Goal: Answer question/provide support

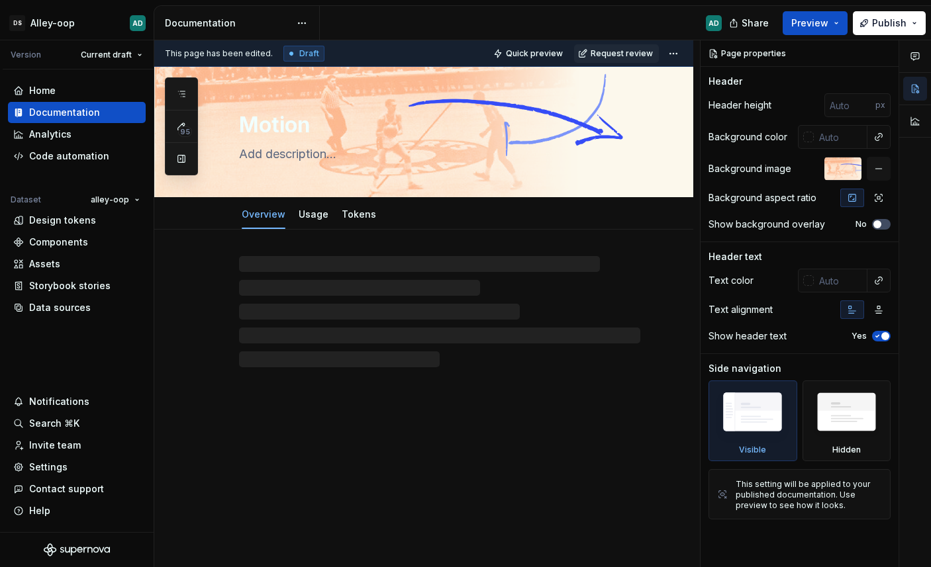
type textarea "*"
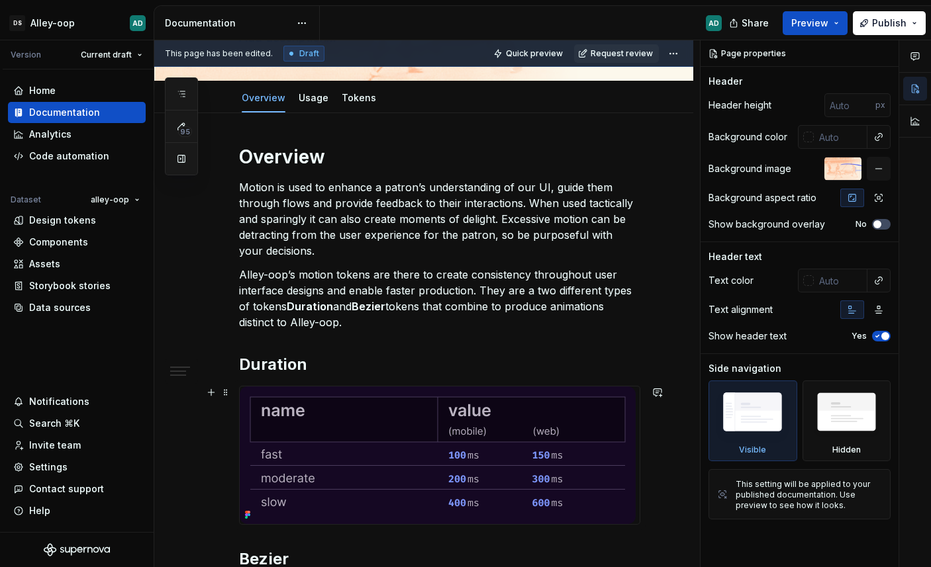
scroll to position [114, 0]
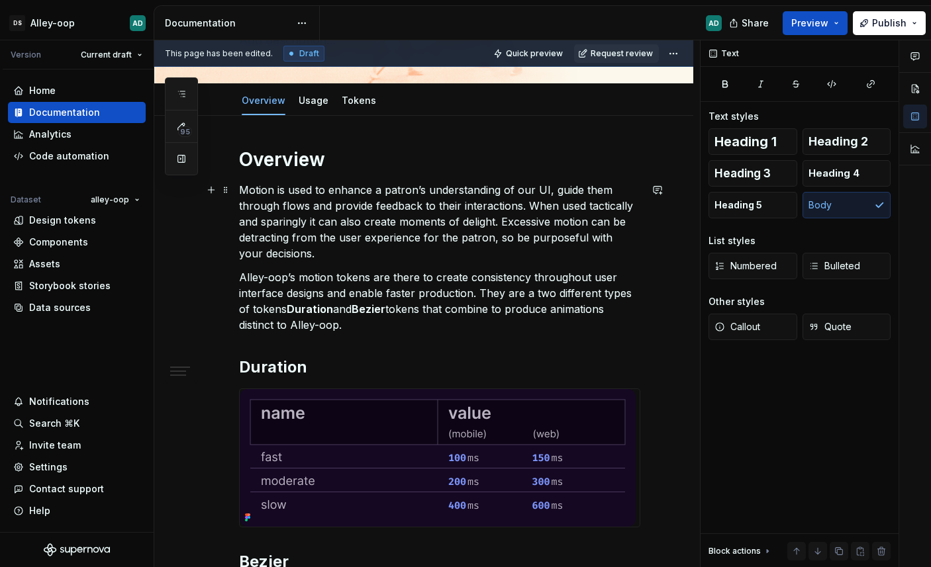
click at [250, 214] on p "Motion is used to enhance a patron’s understanding of our UI, guide them throug…" at bounding box center [439, 221] width 401 height 79
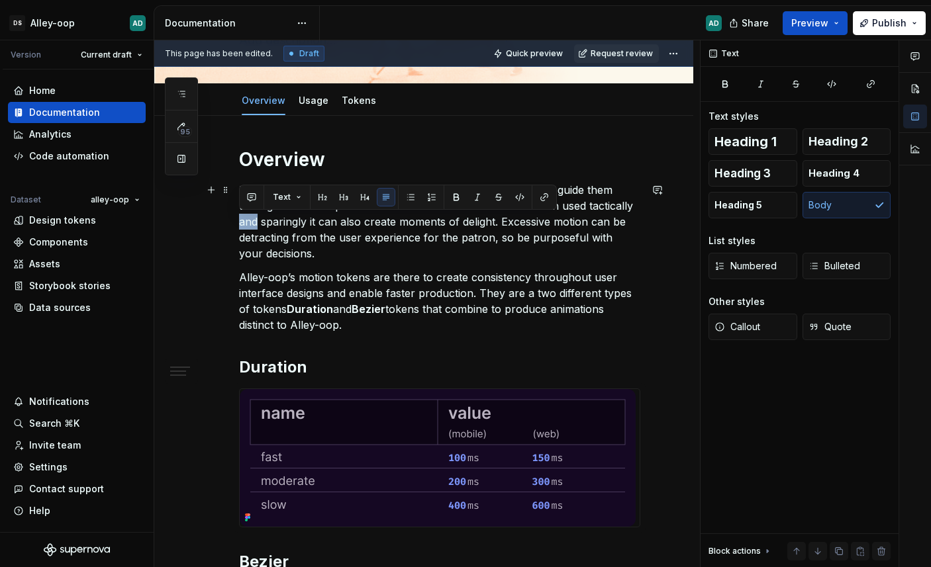
click at [250, 214] on p "Motion is used to enhance a patron’s understanding of our UI, guide them throug…" at bounding box center [439, 221] width 401 height 79
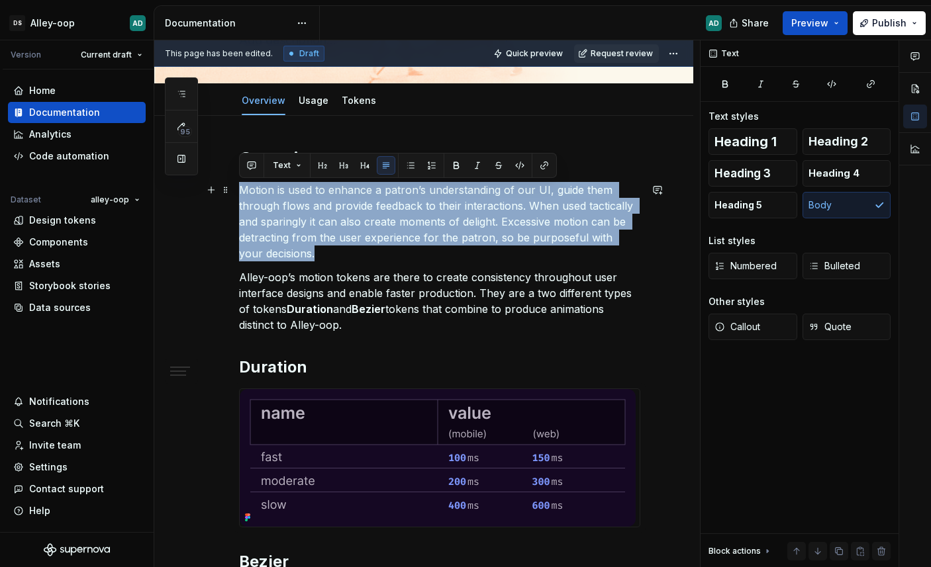
click at [250, 214] on p "Motion is used to enhance a patron’s understanding of our UI, guide them throug…" at bounding box center [439, 221] width 401 height 79
click at [248, 227] on p "Motion is used to enhance a patron’s understanding of our UI, guide them throug…" at bounding box center [439, 221] width 401 height 79
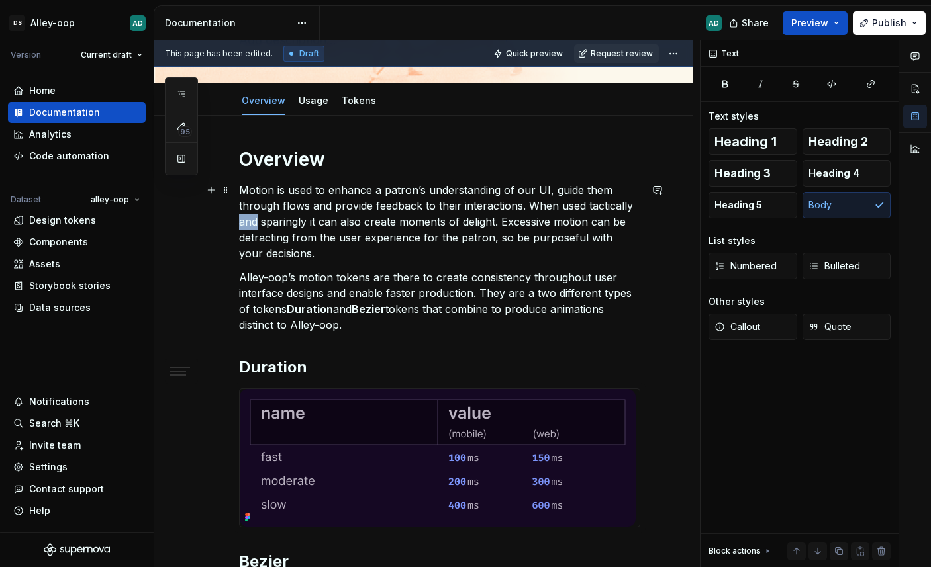
click at [248, 227] on p "Motion is used to enhance a patron’s understanding of our UI, guide them throug…" at bounding box center [439, 221] width 401 height 79
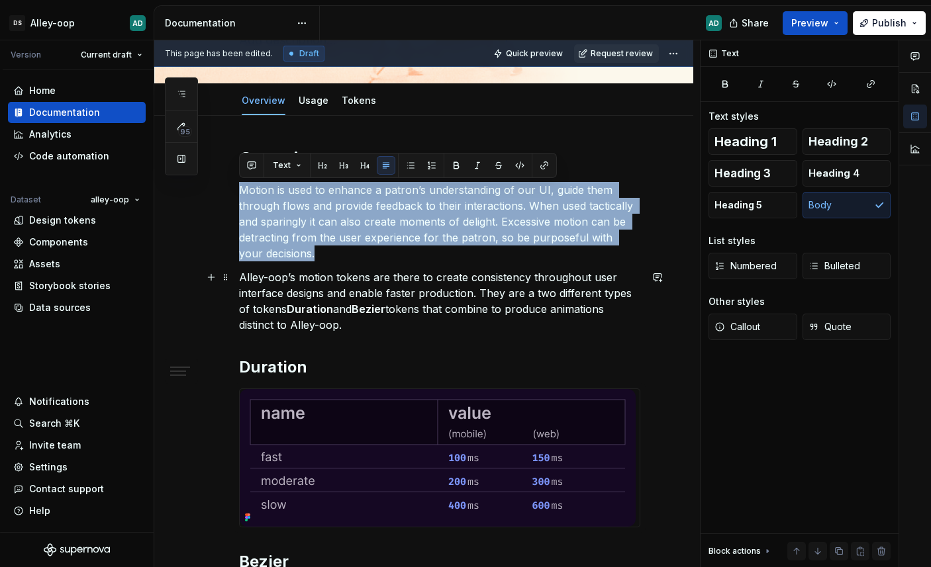
drag, startPoint x: 248, startPoint y: 227, endPoint x: 305, endPoint y: 312, distance: 102.4
click at [264, 316] on div "Overview Motion is used to enhance a patron’s understanding of our UI, guide th…" at bounding box center [439, 544] width 401 height 792
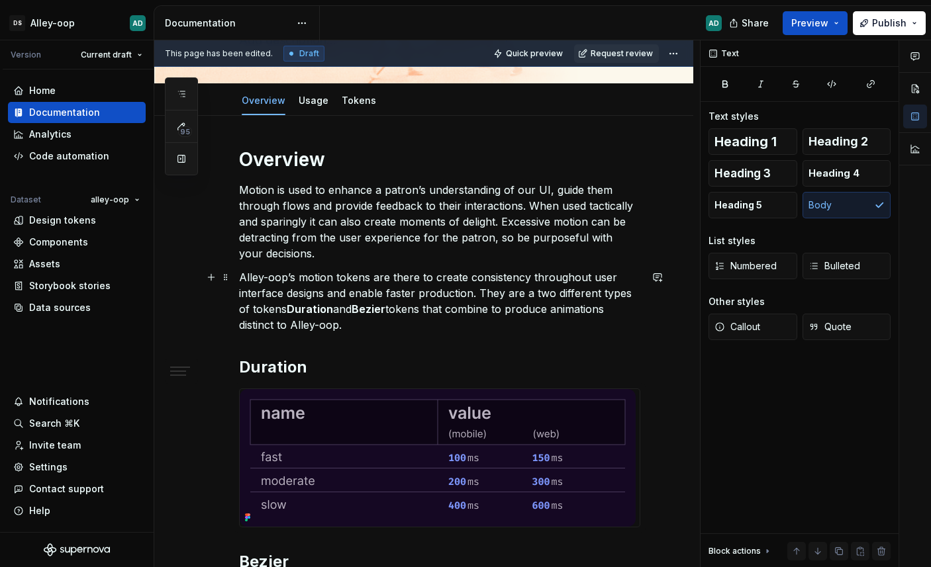
click at [365, 321] on p "Alley-oop’s motion tokens are there to create consistency throughout user inter…" at bounding box center [439, 301] width 401 height 64
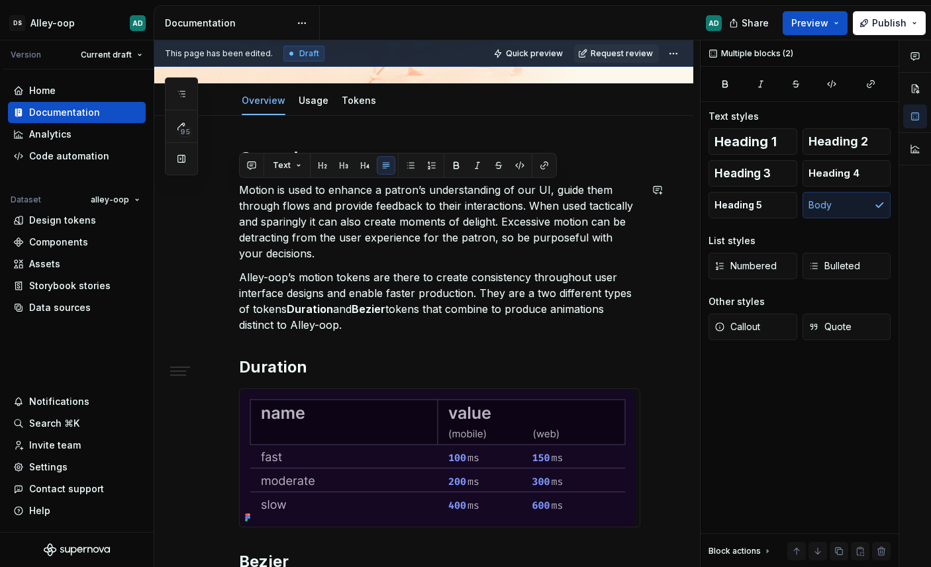
drag, startPoint x: 365, startPoint y: 324, endPoint x: 249, endPoint y: 181, distance: 184.4
click at [249, 181] on div "Overview Motion is used to enhance a patron’s understanding of our UI, guide th…" at bounding box center [439, 544] width 401 height 792
copy div "Motion is used to enhance a patron’s understanding of our UI, guide them throug…"
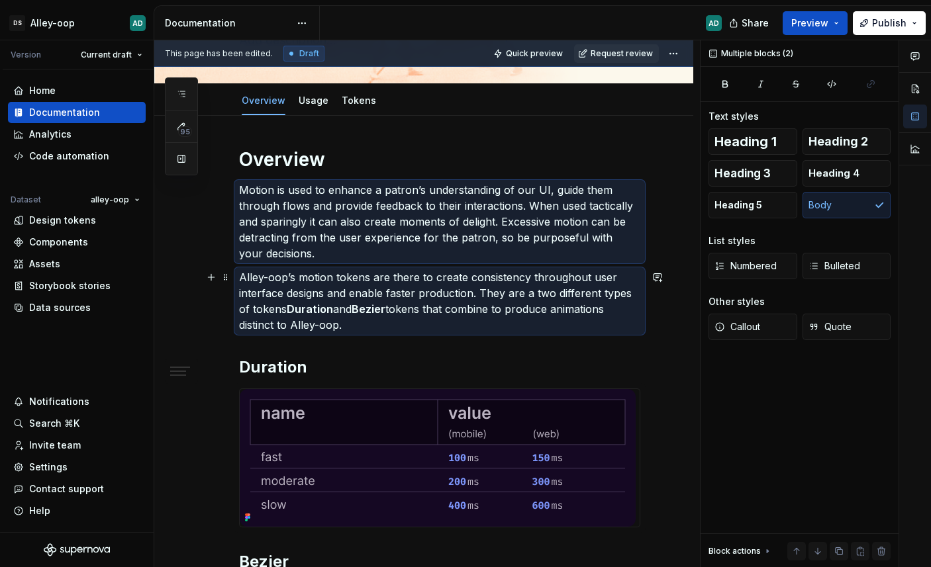
click at [394, 327] on p "Alley-oop’s motion tokens are there to create consistency throughout user inter…" at bounding box center [439, 301] width 401 height 64
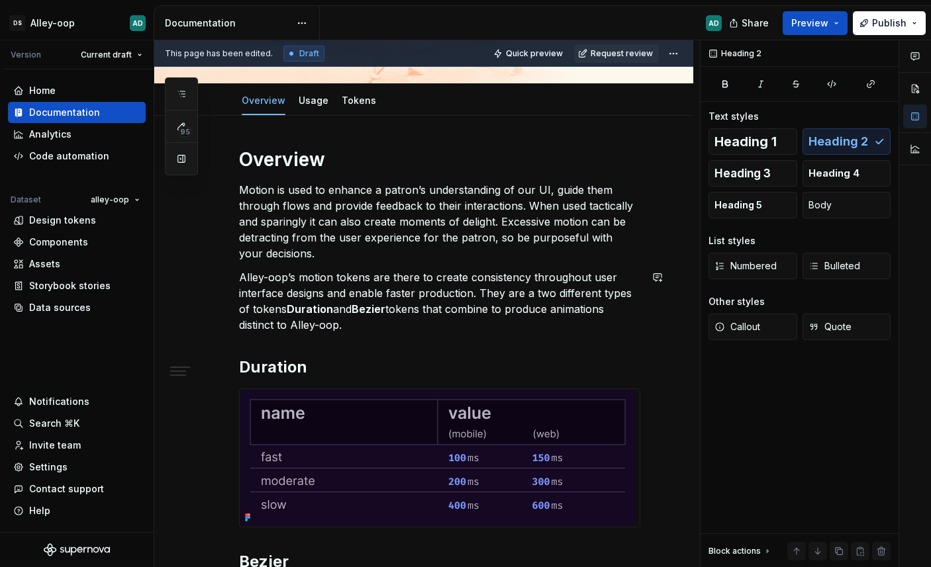
click at [383, 349] on div "Overview Motion is used to enhance a patron’s understanding of our UI, guide th…" at bounding box center [439, 544] width 401 height 792
click at [377, 276] on p "Alley-oop’s motion tokens are there to create consistency throughout user inter…" at bounding box center [439, 301] width 401 height 64
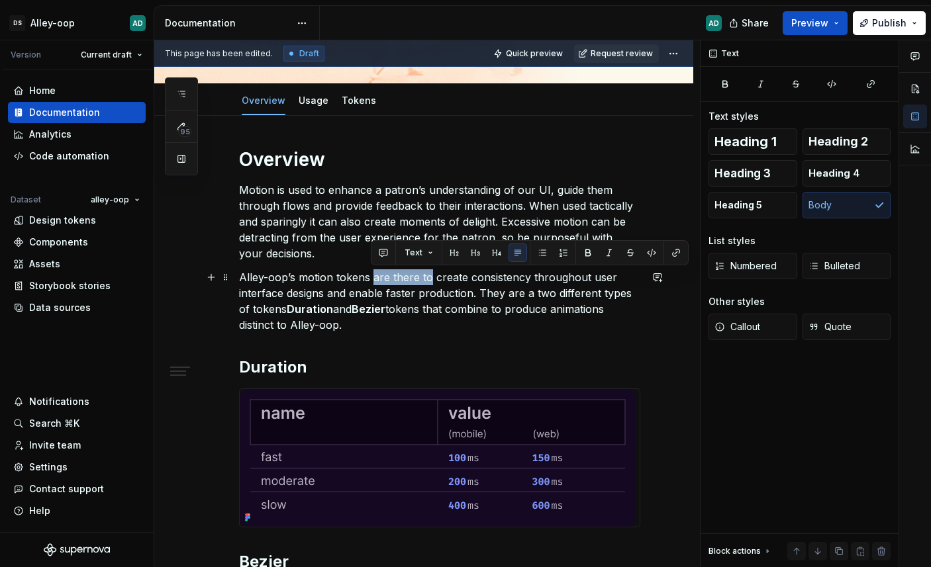
drag, startPoint x: 377, startPoint y: 276, endPoint x: 420, endPoint y: 274, distance: 43.1
click at [420, 274] on p "Alley-oop’s motion tokens are there to create consistency throughout user inter…" at bounding box center [439, 301] width 401 height 64
click at [380, 256] on button "button" at bounding box center [383, 253] width 19 height 19
click at [626, 252] on button "button" at bounding box center [630, 253] width 19 height 19
click at [563, 353] on div "Overview Motion is used to enhance a patron’s understanding of our UI, guide th…" at bounding box center [439, 544] width 401 height 792
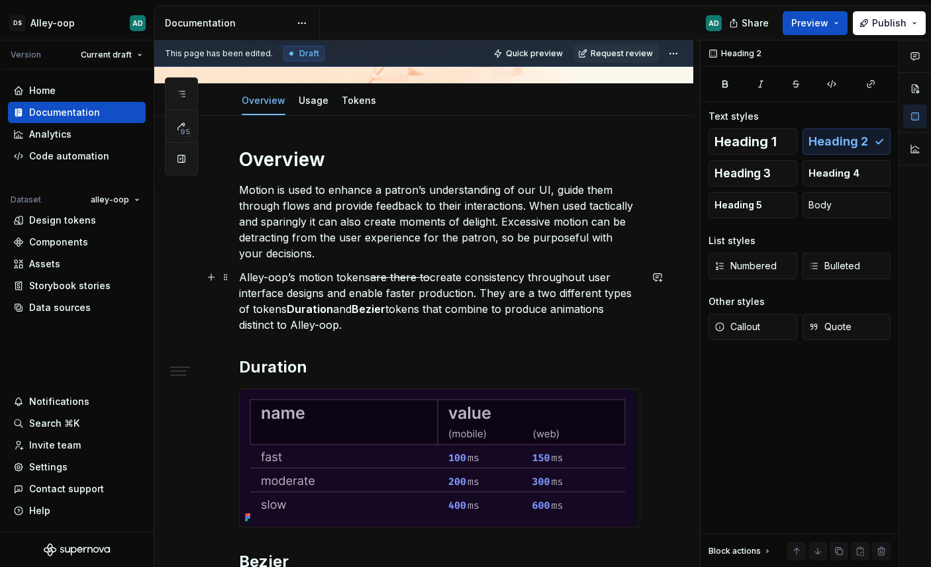
click at [596, 277] on p "Alley-oop’s motion tokens are there to create consistency throughout user inter…" at bounding box center [439, 301] width 401 height 64
type textarea "*"
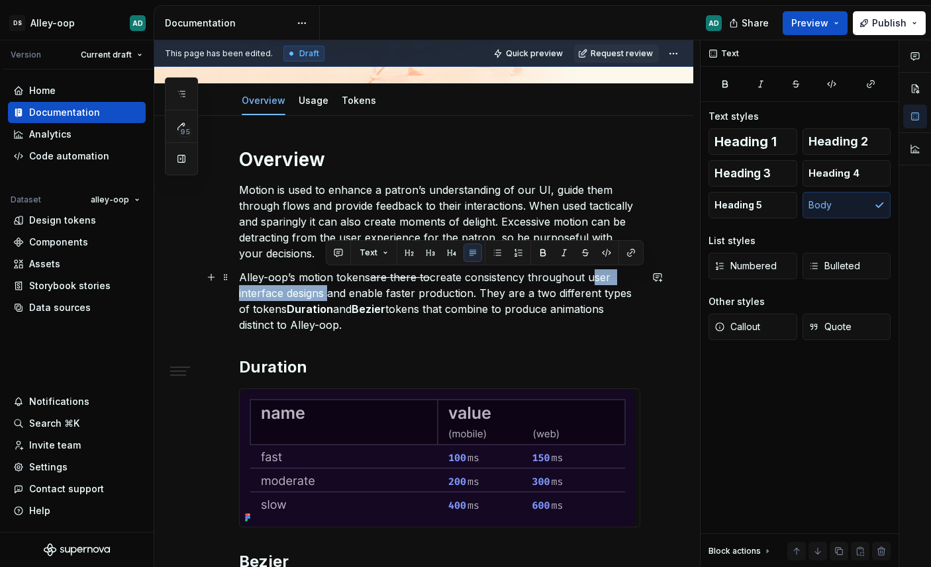
drag, startPoint x: 596, startPoint y: 277, endPoint x: 301, endPoint y: 291, distance: 295.5
click at [301, 291] on p "Alley-oop’s motion tokens are there to create consistency throughout user inter…" at bounding box center [439, 301] width 401 height 64
click at [342, 253] on button "button" at bounding box center [338, 253] width 19 height 19
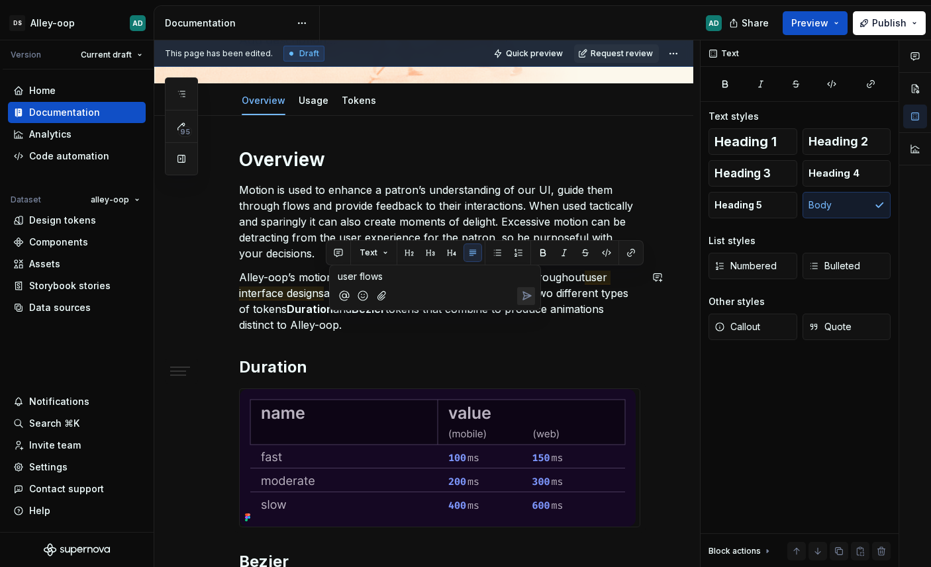
click at [511, 353] on div "Overview Motion is used to enhance a patron’s understanding of our UI, guide th…" at bounding box center [439, 544] width 401 height 792
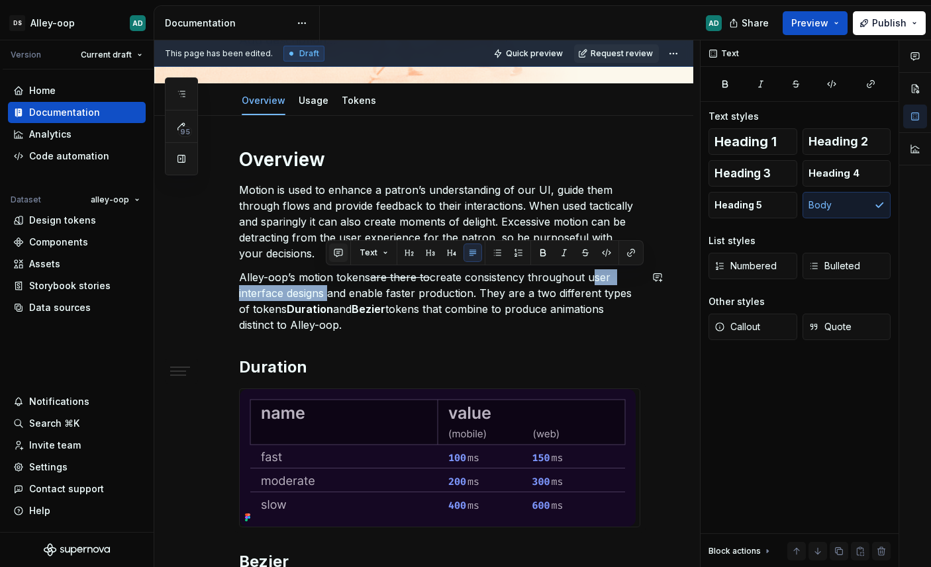
click at [344, 255] on button "button" at bounding box center [338, 253] width 19 height 19
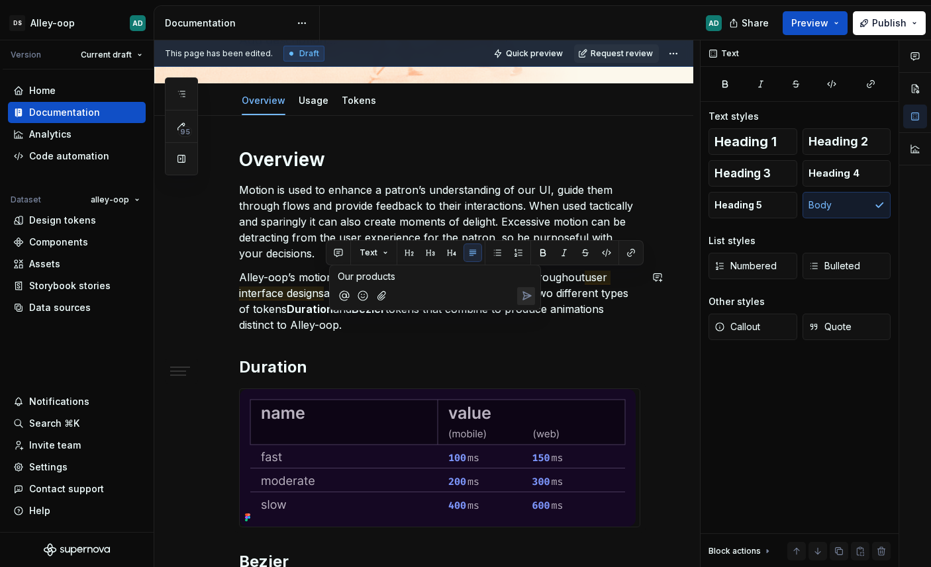
click at [527, 292] on icon "Send" at bounding box center [526, 295] width 13 height 13
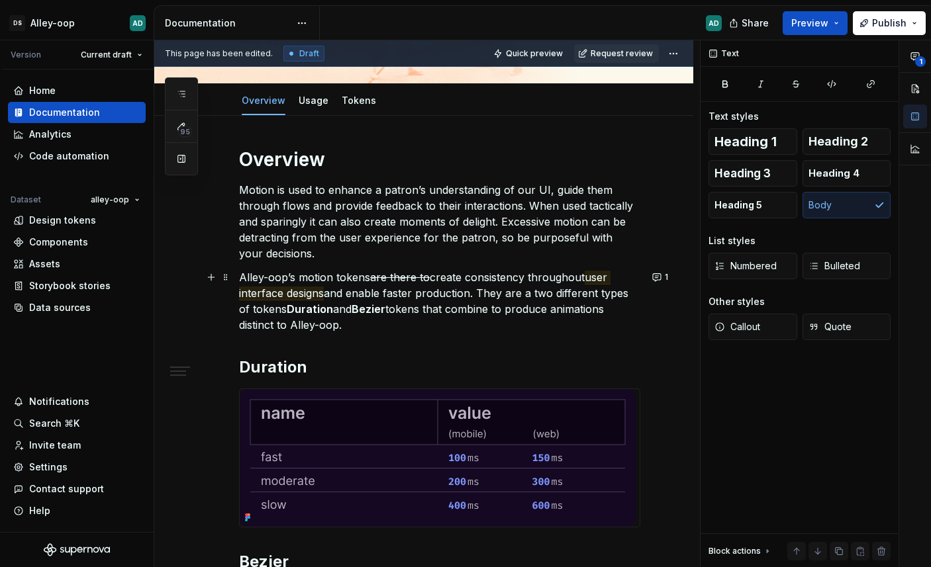
click at [461, 291] on p "Alley-oop’s motion tokens are there to create consistency throughout user inter…" at bounding box center [439, 301] width 401 height 64
click at [404, 292] on p "Alley-oop’s motion tokens are there to create consistency throughout user inter…" at bounding box center [439, 301] width 401 height 64
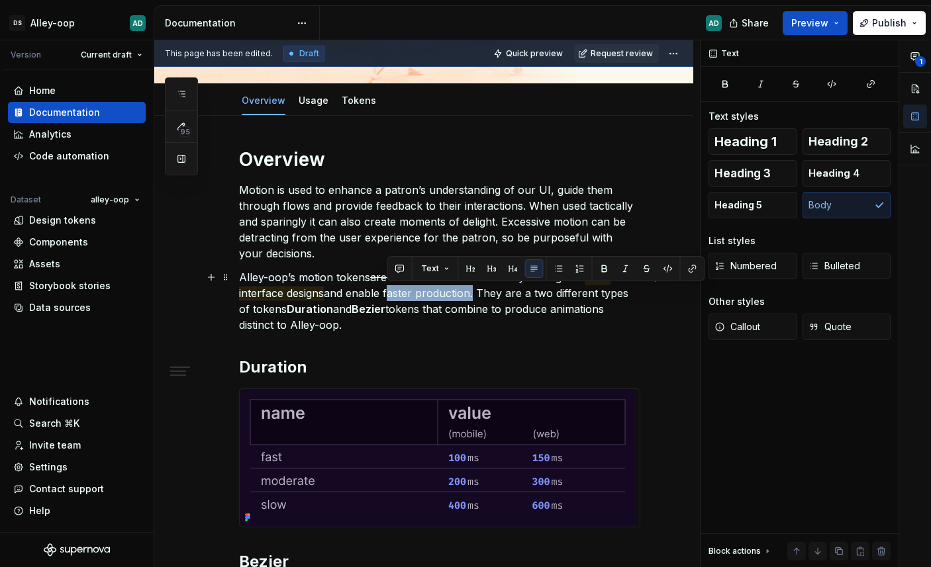
drag, startPoint x: 404, startPoint y: 292, endPoint x: 443, endPoint y: 297, distance: 39.4
click at [443, 297] on p "Alley-oop’s motion tokens are there to create consistency throughout user inter…" at bounding box center [439, 301] width 401 height 64
click at [444, 296] on p "Alley-oop’s motion tokens are there to create consistency throughout user inter…" at bounding box center [439, 301] width 401 height 64
click at [437, 268] on button "button" at bounding box center [431, 268] width 19 height 19
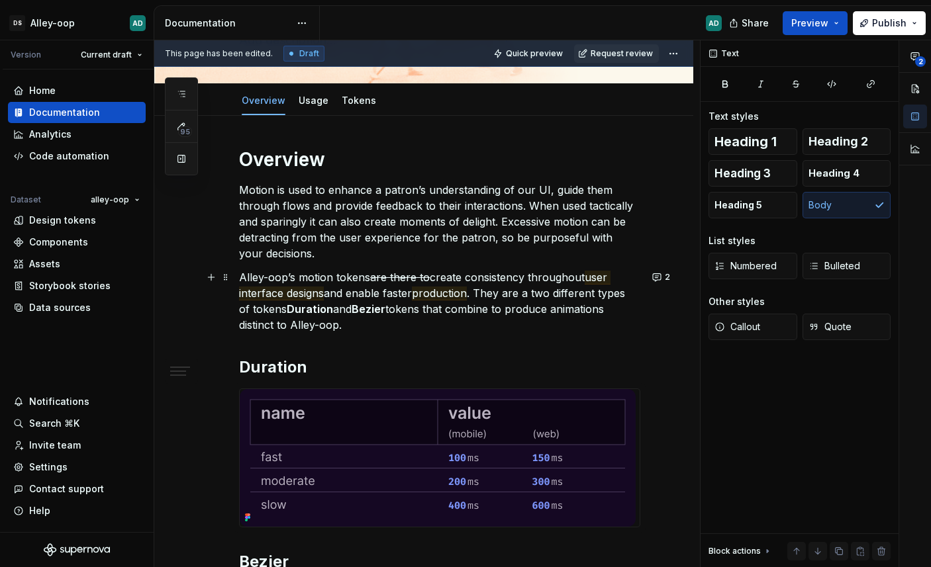
click at [493, 293] on p "Alley-oop’s motion tokens are there to create consistency throughout user inter…" at bounding box center [439, 301] width 401 height 64
click at [493, 337] on div "Overview Motion is used to enhance a patron’s understanding of our UI, guide th…" at bounding box center [439, 544] width 401 height 792
click at [497, 298] on p "Alley-oop’s motion tokens are there to create consistency throughout user inter…" at bounding box center [439, 301] width 401 height 64
click at [498, 298] on p "Alley-oop’s motion tokens are there to create consistency throughout user inter…" at bounding box center [439, 301] width 401 height 64
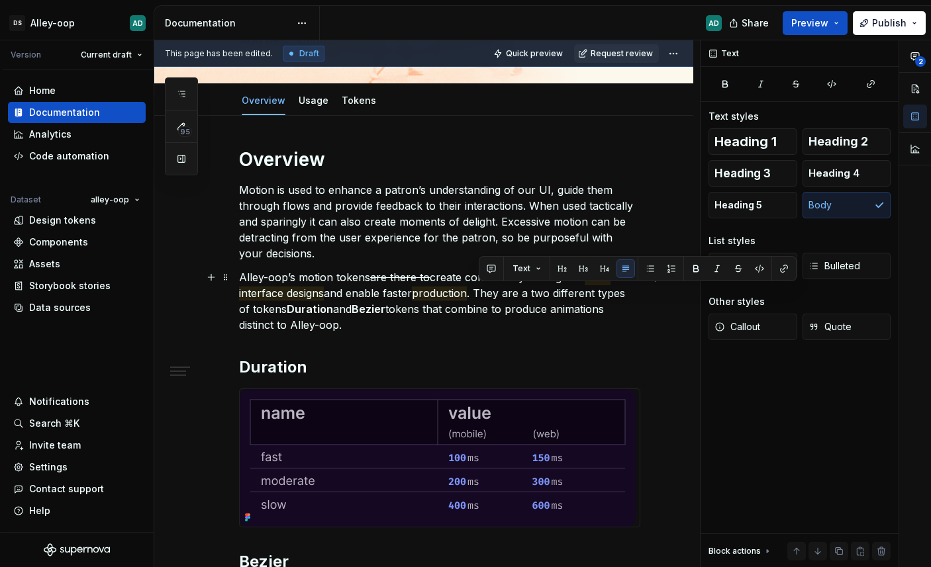
click at [479, 316] on p "Alley-oop’s motion tokens are there to create consistency throughout user inter…" at bounding box center [439, 301] width 401 height 64
click at [492, 294] on p "Alley-oop’s motion tokens are there to create consistency throughout user inter…" at bounding box center [439, 301] width 401 height 64
drag, startPoint x: 492, startPoint y: 294, endPoint x: 525, endPoint y: 293, distance: 32.5
click at [525, 293] on p "Alley-oop’s motion tokens are there to create consistency throughout user inter…" at bounding box center [439, 301] width 401 height 64
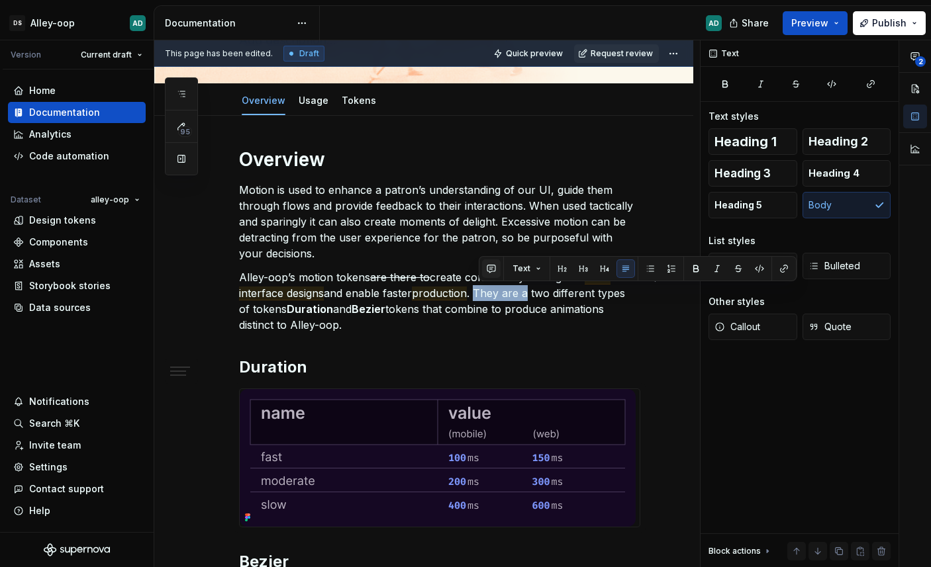
click at [490, 267] on button "button" at bounding box center [491, 268] width 19 height 19
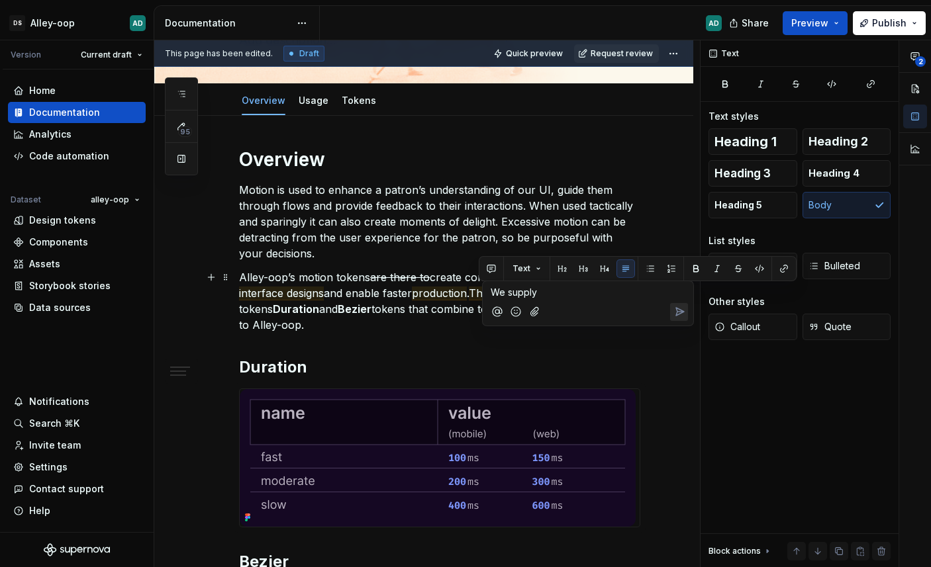
click at [682, 310] on icon "Send" at bounding box center [678, 311] width 13 height 13
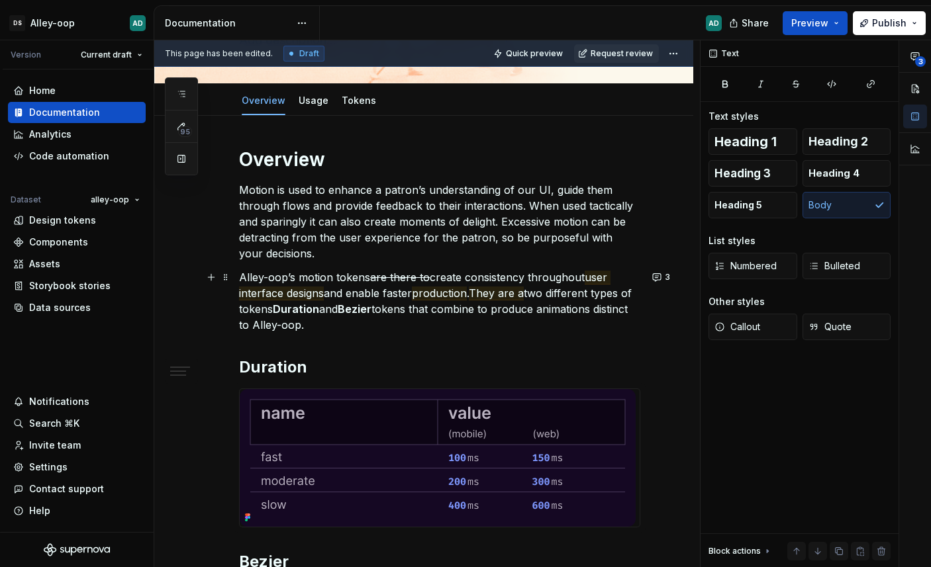
click at [404, 308] on p "Alley-oop’s motion tokens are there to create consistency throughout user inter…" at bounding box center [439, 301] width 401 height 64
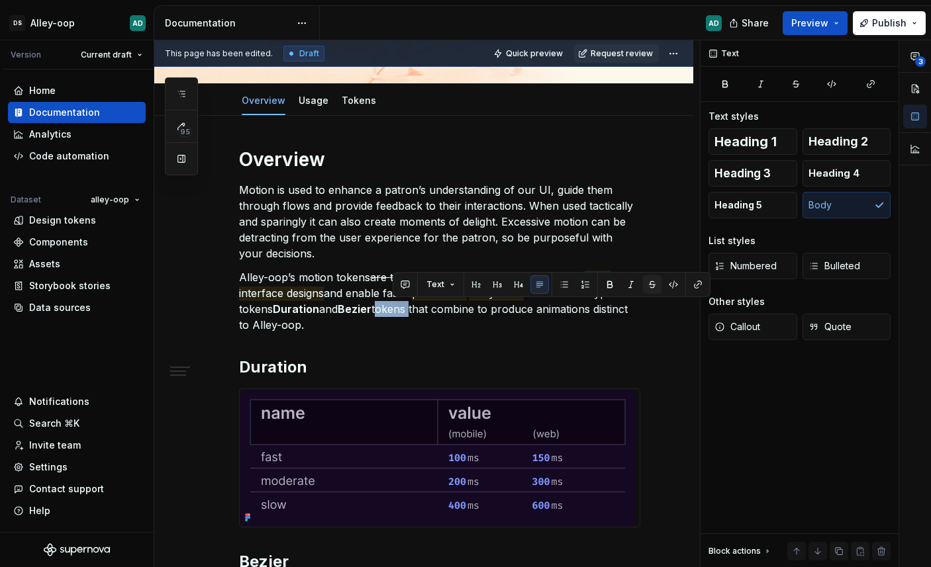
click at [653, 285] on button "button" at bounding box center [652, 284] width 19 height 19
click at [486, 348] on div "Overview Motion is used to enhance a patron’s understanding of our UI, guide th…" at bounding box center [439, 544] width 401 height 792
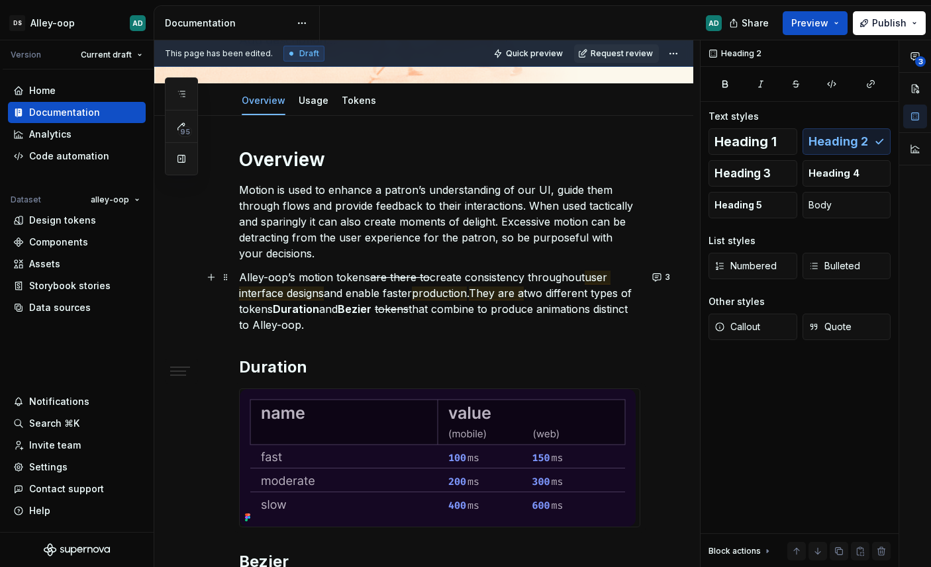
click at [408, 310] on s "tokens" at bounding box center [392, 308] width 34 height 13
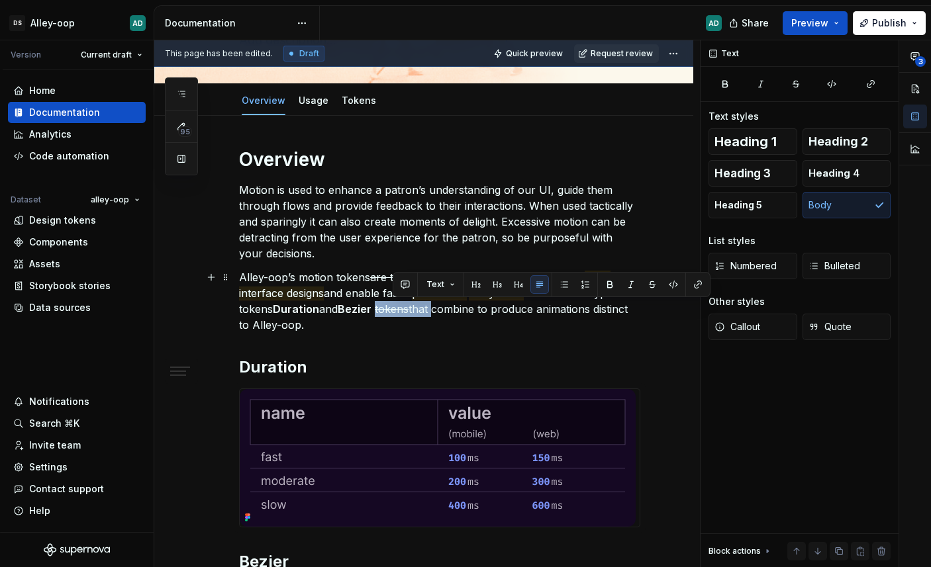
drag, startPoint x: 408, startPoint y: 310, endPoint x: 443, endPoint y: 309, distance: 35.1
click at [443, 309] on p "Alley-oop’s motion tokens are there to create consistency throughout user inter…" at bounding box center [439, 301] width 401 height 64
click at [652, 282] on button "button" at bounding box center [652, 284] width 19 height 19
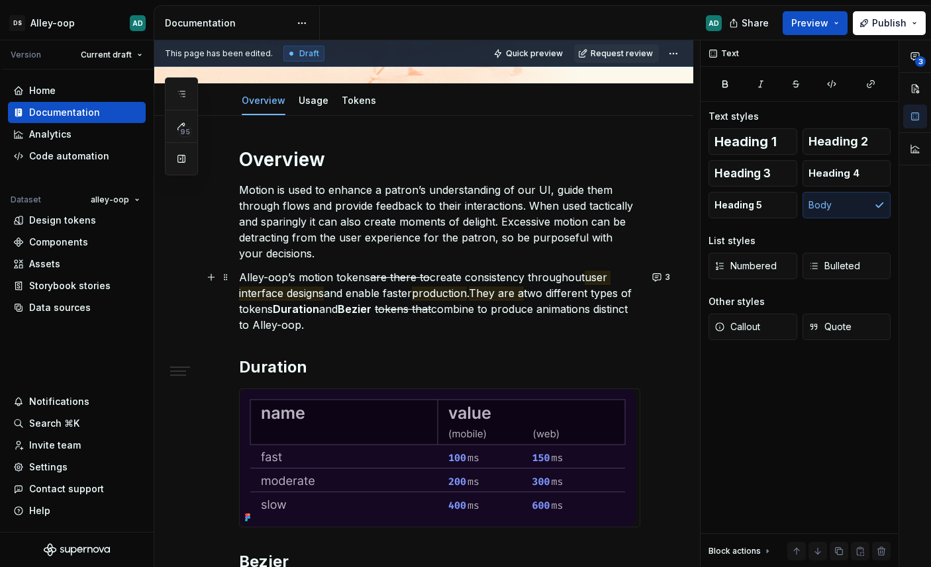
click at [451, 312] on p "Alley-oop’s motion tokens are there to create consistency throughout user inter…" at bounding box center [439, 301] width 401 height 64
click at [465, 310] on p "Alley-oop’s motion tokens are there to create consistency throughout user inter…" at bounding box center [439, 301] width 401 height 64
click at [390, 309] on p "Alley-oop’s motion tokens are there to create consistency throughout user inter…" at bounding box center [439, 301] width 401 height 64
drag, startPoint x: 452, startPoint y: 308, endPoint x: 476, endPoint y: 286, distance: 32.8
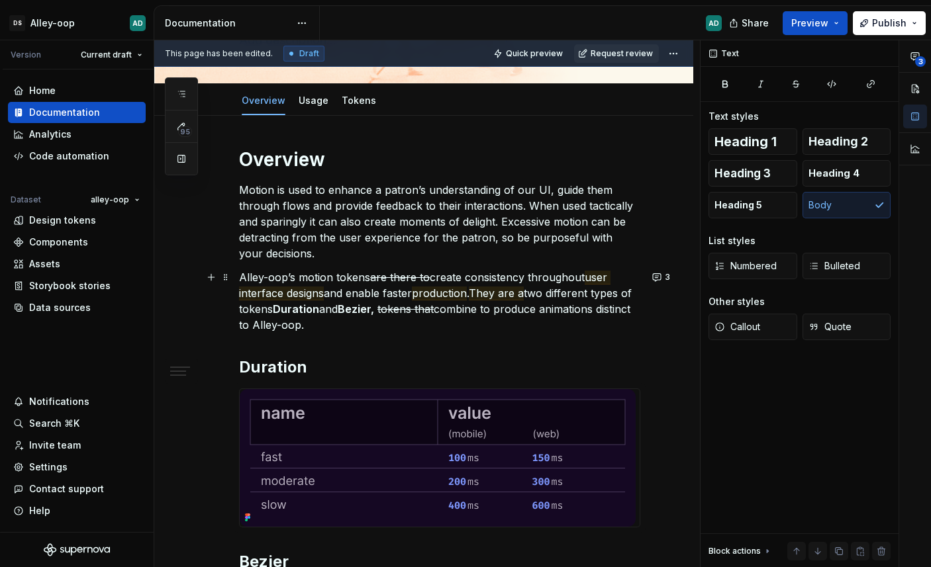
click at [453, 308] on p "Alley-oop’s motion tokens are there to create consistency throughout user inter…" at bounding box center [439, 301] width 401 height 64
click at [496, 312] on p "Alley-oop’s motion tokens are there to create consistency throughout user inter…" at bounding box center [439, 301] width 401 height 64
click at [460, 311] on p "Alley-oop’s motion tokens are there to create consistency throughout user inter…" at bounding box center [439, 301] width 401 height 64
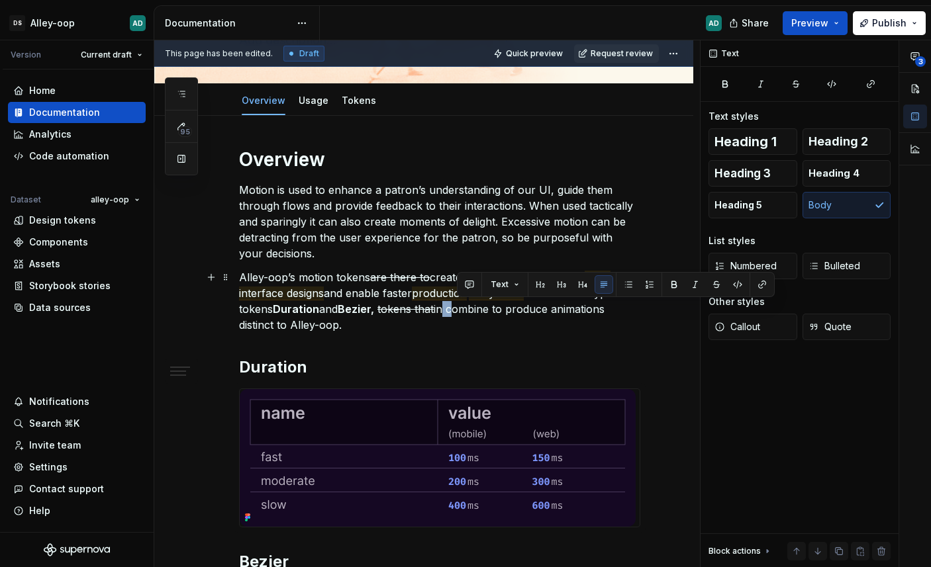
click at [460, 311] on p "Alley-oop’s motion tokens are there to create consistency throughout user inter…" at bounding box center [439, 301] width 401 height 64
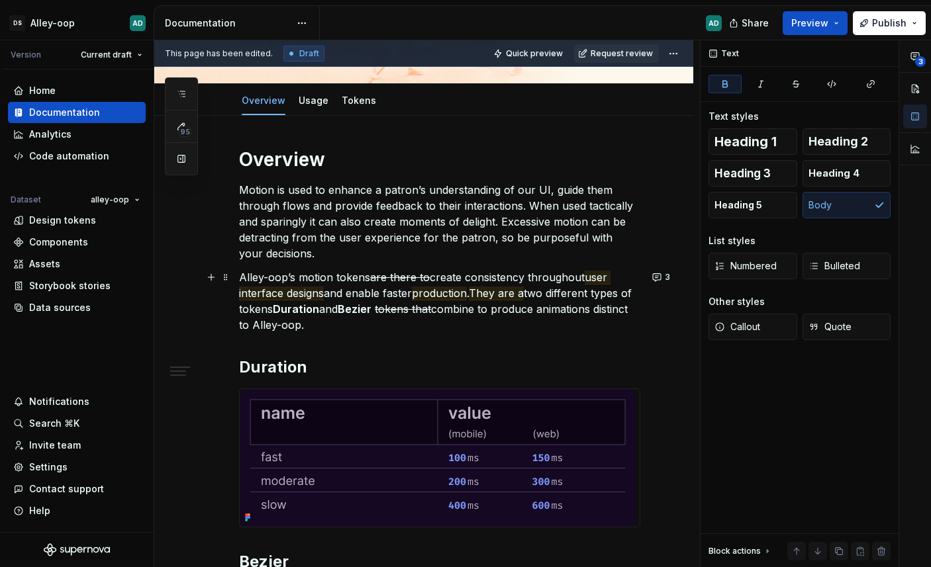
click at [390, 313] on p "Alley-oop’s motion tokens are there to create consistency throughout user inter…" at bounding box center [439, 301] width 401 height 64
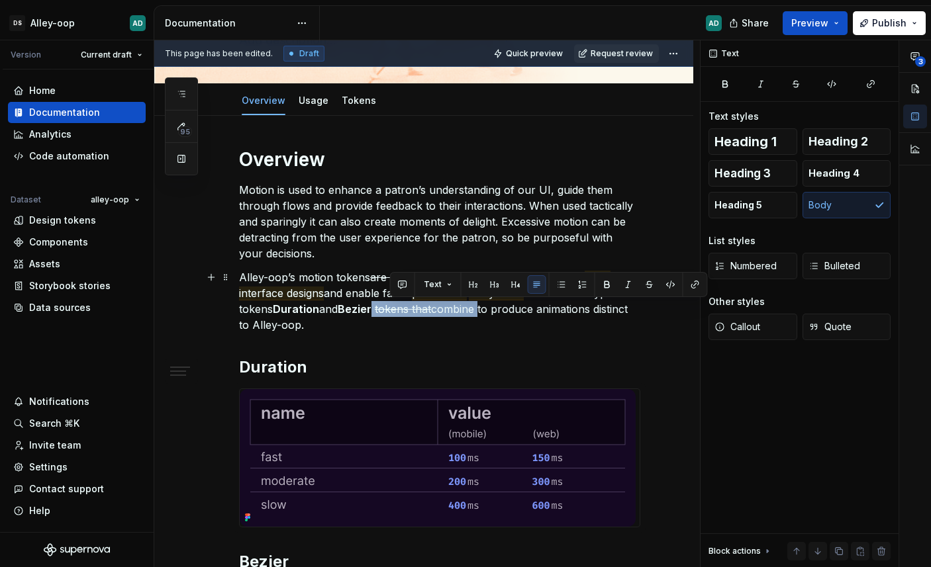
drag, startPoint x: 389, startPoint y: 312, endPoint x: 493, endPoint y: 310, distance: 104.6
click at [493, 310] on p "Alley-oop’s motion tokens are there to create consistency throughout user inter…" at bounding box center [439, 301] width 401 height 64
click at [383, 315] on p "Alley-oop’s motion tokens are there to create consistency throughout user inter…" at bounding box center [439, 301] width 401 height 64
drag, startPoint x: 389, startPoint y: 312, endPoint x: 555, endPoint y: 307, distance: 166.2
click at [555, 308] on p "Alley-oop’s motion tokens are there to create consistency throughout user inter…" at bounding box center [439, 301] width 401 height 64
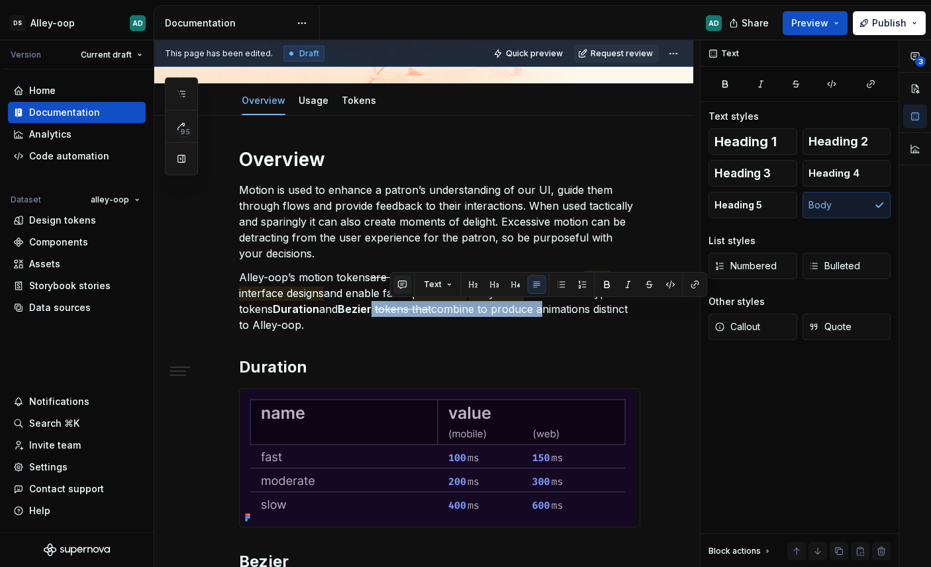
click at [396, 290] on button "button" at bounding box center [402, 284] width 19 height 19
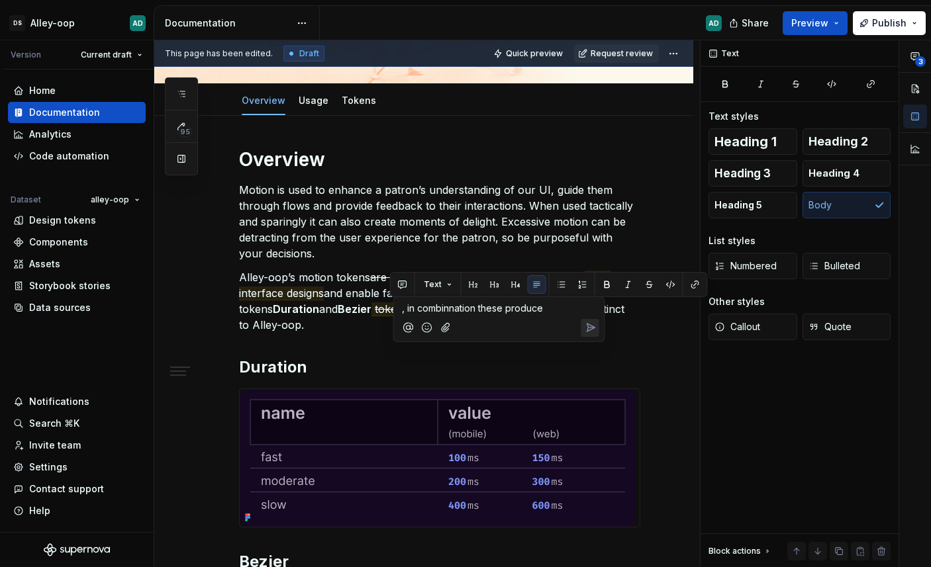
click at [447, 307] on span ", in combinnation these produce" at bounding box center [472, 307] width 141 height 11
click at [410, 311] on span ", in combination these produce" at bounding box center [470, 307] width 136 height 11
click at [406, 307] on span ", in combination these produce" at bounding box center [470, 307] width 136 height 11
click at [583, 343] on icon "Send" at bounding box center [589, 341] width 13 height 13
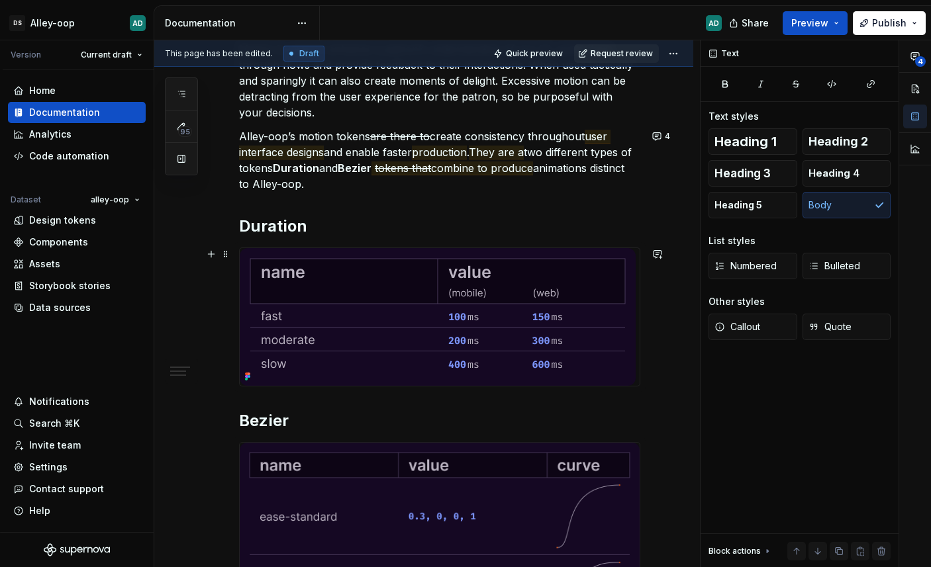
scroll to position [353, 0]
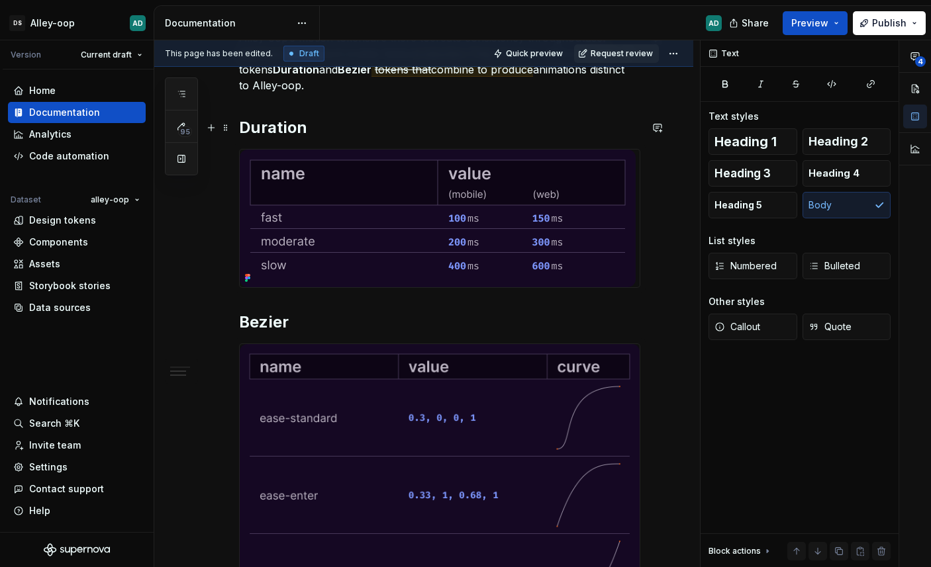
click at [271, 132] on h2 "Duration" at bounding box center [439, 127] width 401 height 21
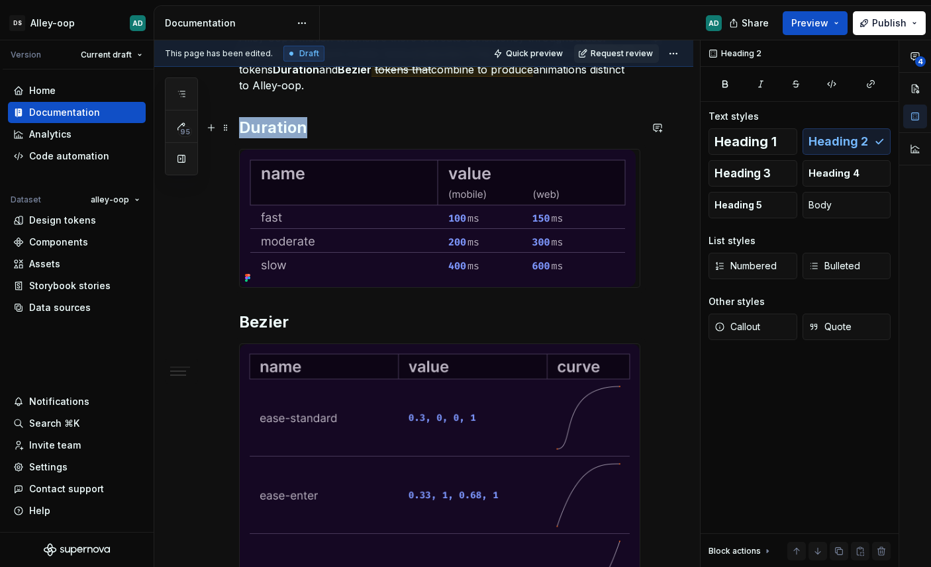
click at [271, 132] on h2 "Duration" at bounding box center [439, 127] width 401 height 21
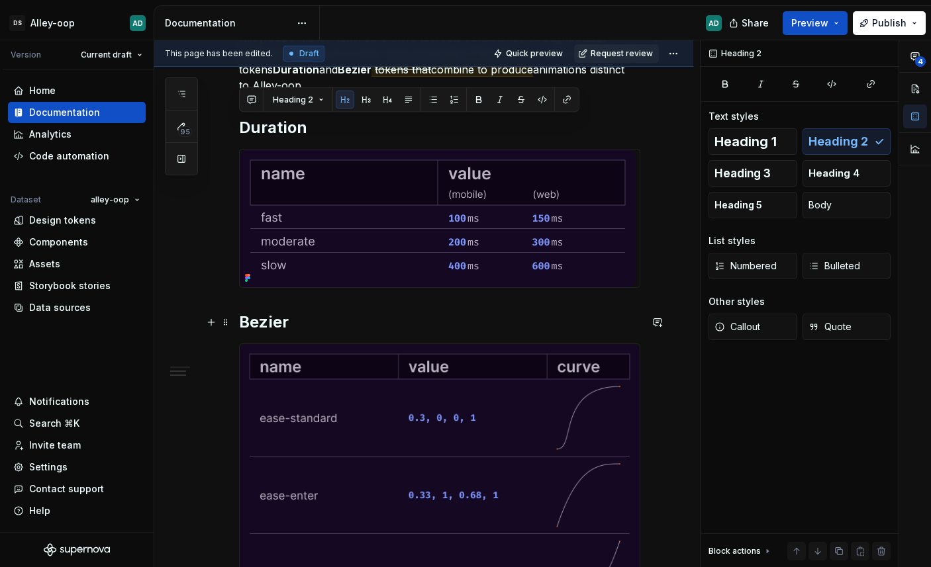
click at [282, 332] on h2 "Bezier" at bounding box center [439, 322] width 401 height 21
click at [281, 324] on h2 "Bezier" at bounding box center [439, 322] width 401 height 21
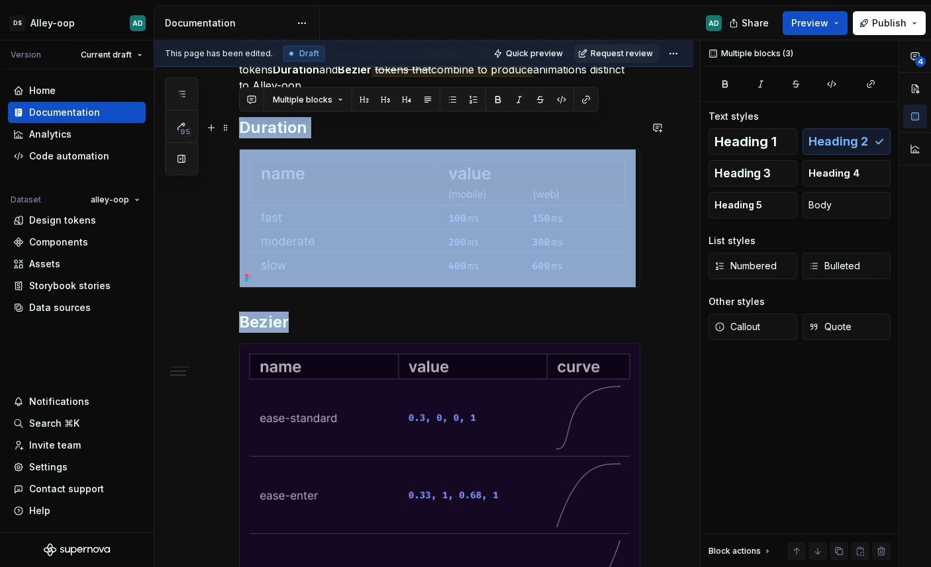
drag, startPoint x: 281, startPoint y: 324, endPoint x: 265, endPoint y: 127, distance: 197.8
click at [265, 127] on div "Overview Motion is used to enhance a patron’s understanding of our UI, guide th…" at bounding box center [439, 304] width 401 height 792
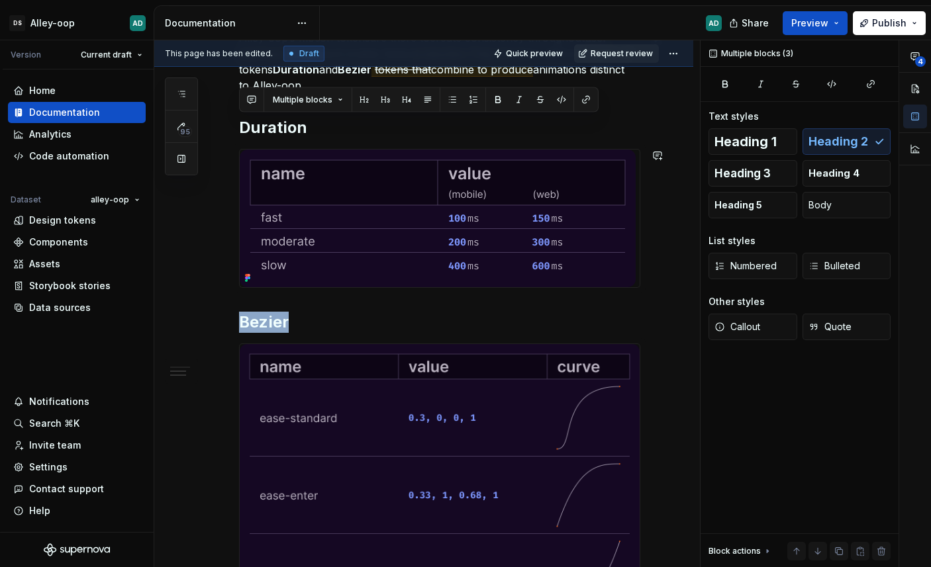
click at [417, 302] on div "Overview Motion is used to enhance a patron’s understanding of our UI, guide th…" at bounding box center [439, 304] width 401 height 792
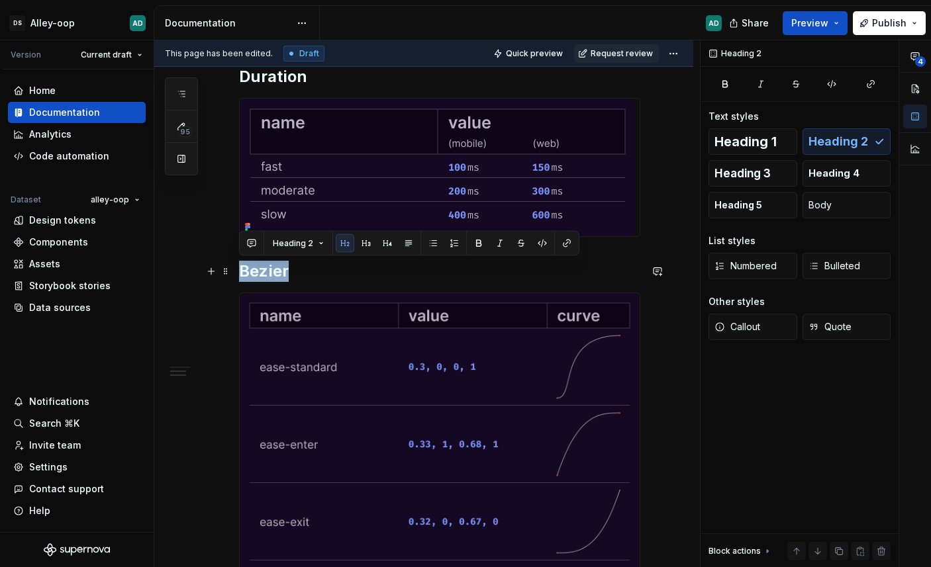
scroll to position [328, 0]
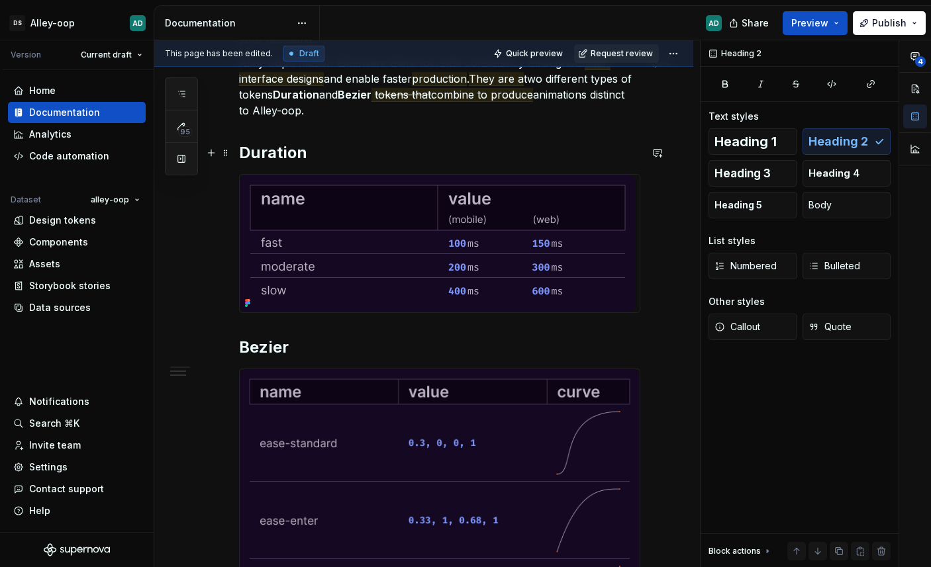
click at [359, 151] on h2 "Duration" at bounding box center [439, 152] width 401 height 21
click at [291, 148] on h2 "Duration" at bounding box center [439, 152] width 401 height 21
click at [290, 148] on h2 "Duration" at bounding box center [439, 152] width 401 height 21
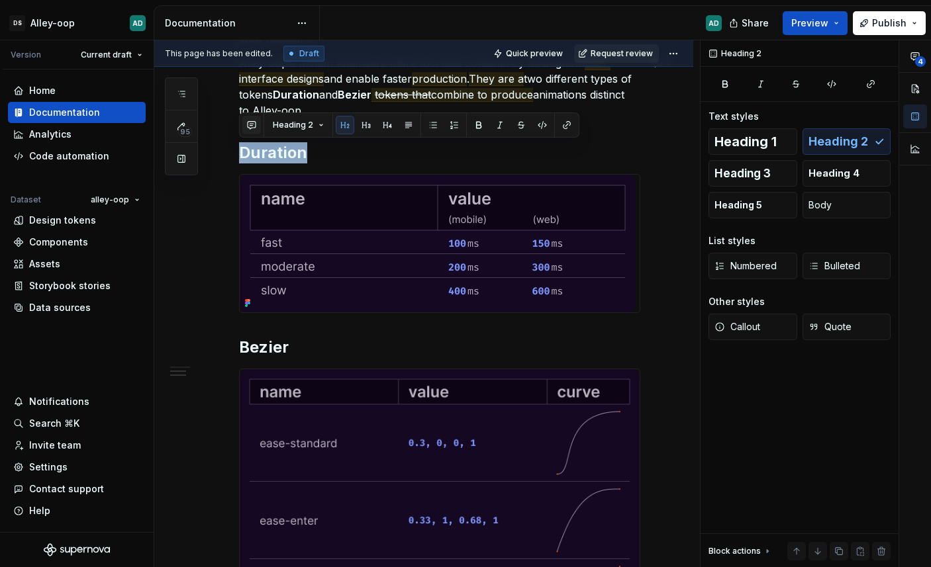
click at [255, 124] on button "button" at bounding box center [251, 125] width 19 height 19
type textarea "*"
click at [431, 223] on img at bounding box center [438, 244] width 396 height 138
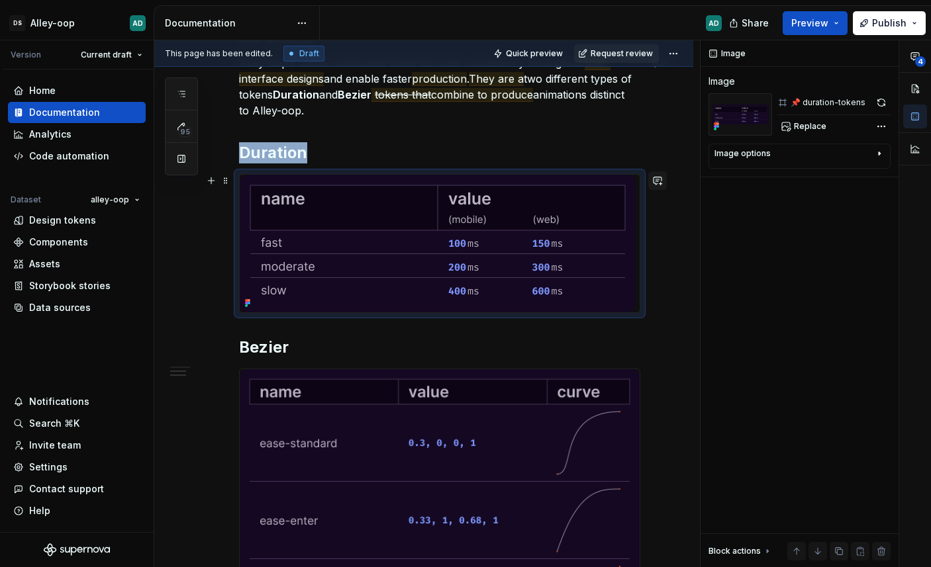
click at [658, 179] on button "button" at bounding box center [657, 180] width 19 height 19
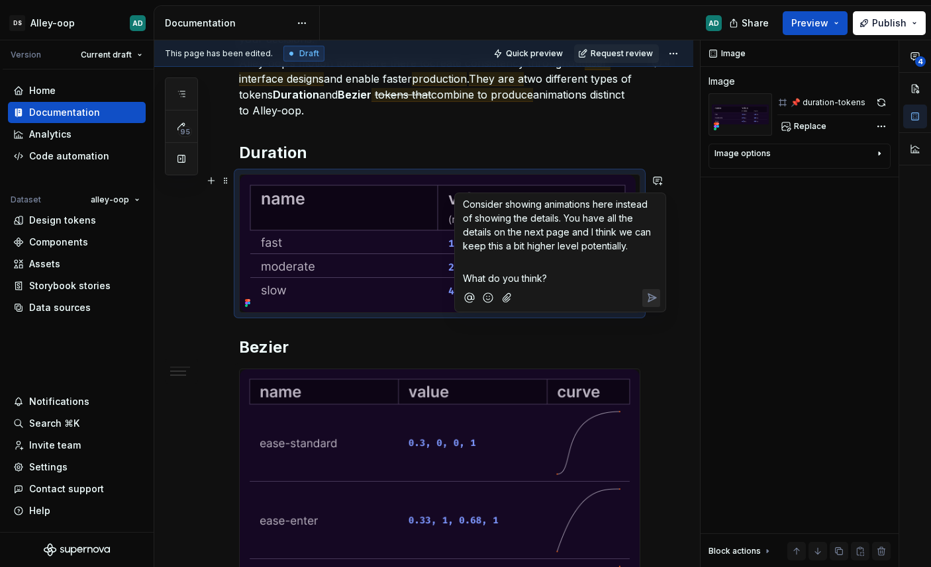
click at [647, 299] on icon "Send" at bounding box center [651, 297] width 13 height 13
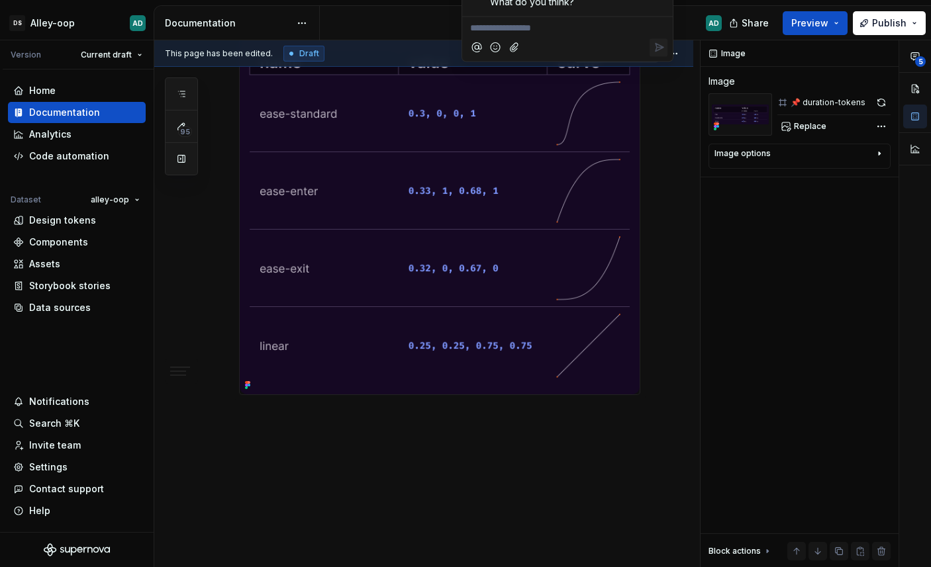
scroll to position [666, 0]
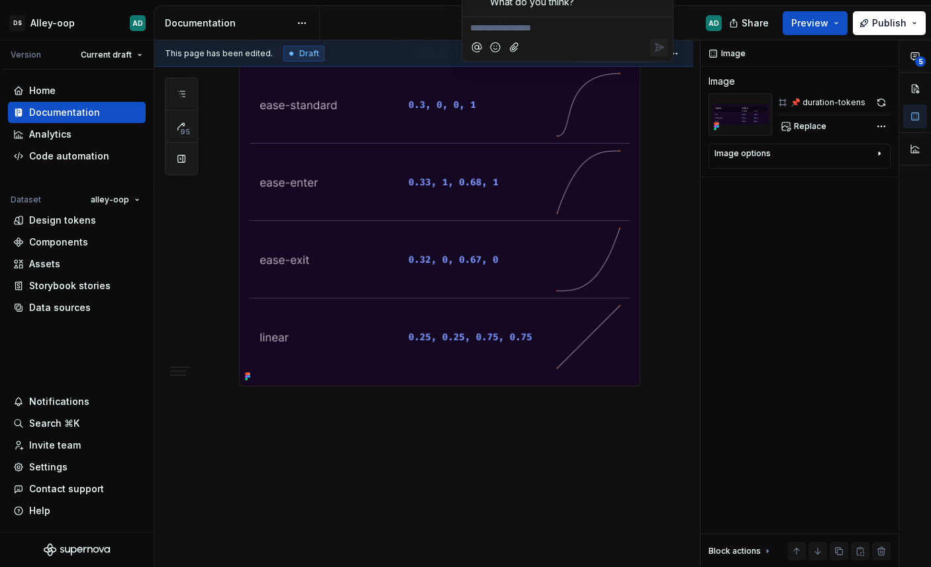
click at [464, 485] on div "Overview Motion is used to enhance a patron’s understanding of our UI, guide th…" at bounding box center [423, 67] width 539 height 1009
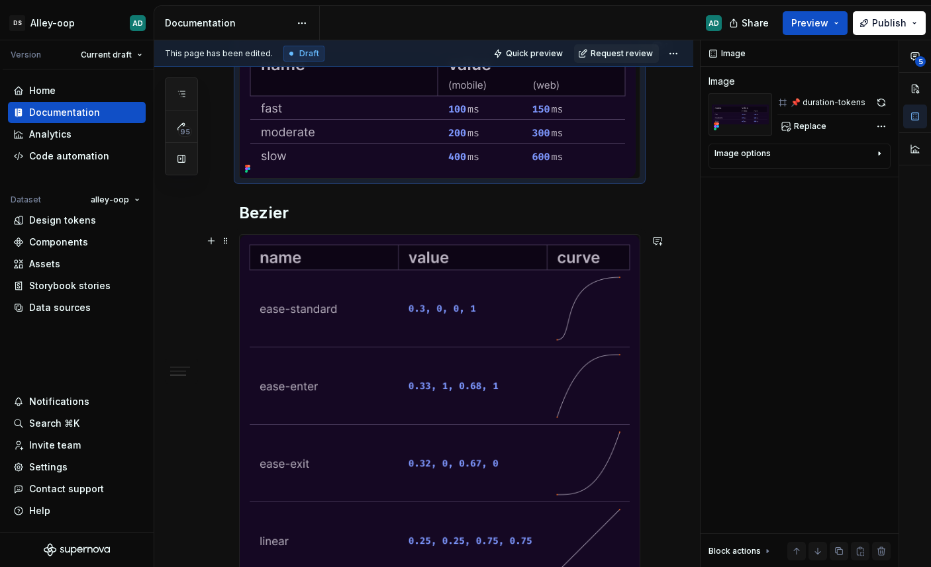
scroll to position [458, 0]
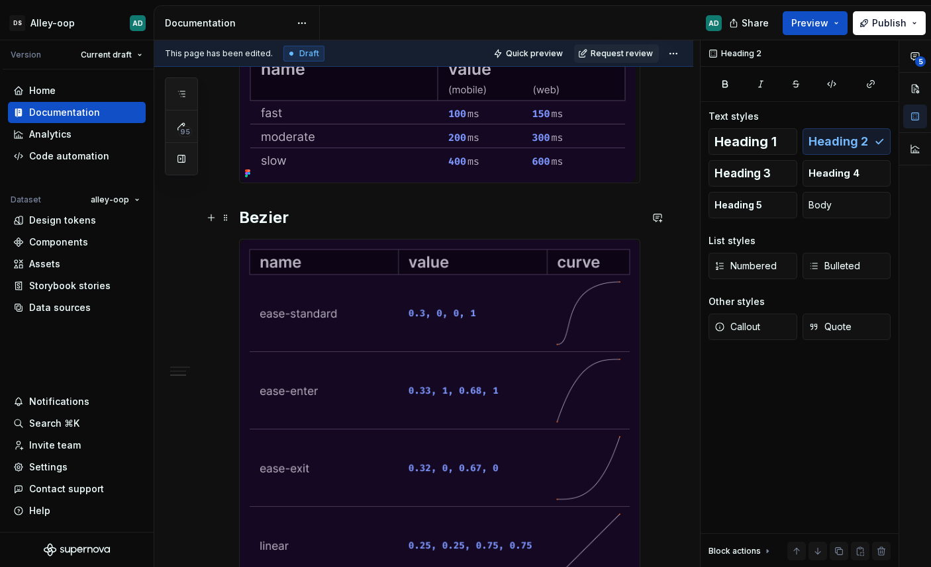
click at [256, 215] on h2 "Bezier" at bounding box center [439, 217] width 401 height 21
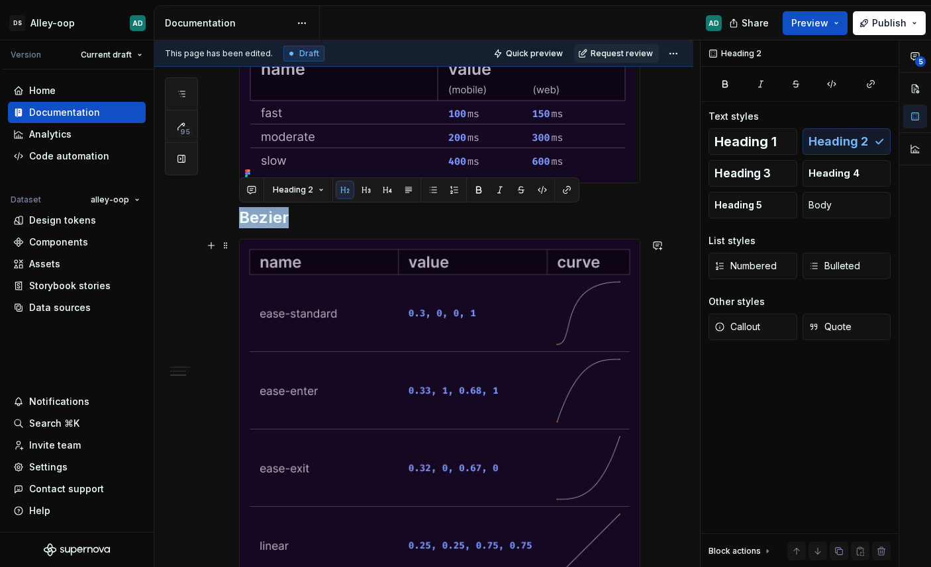
click at [667, 281] on div "Overview Motion is used to enhance a patron’s understanding of our UI, guide th…" at bounding box center [423, 276] width 539 height 1009
type textarea "*"
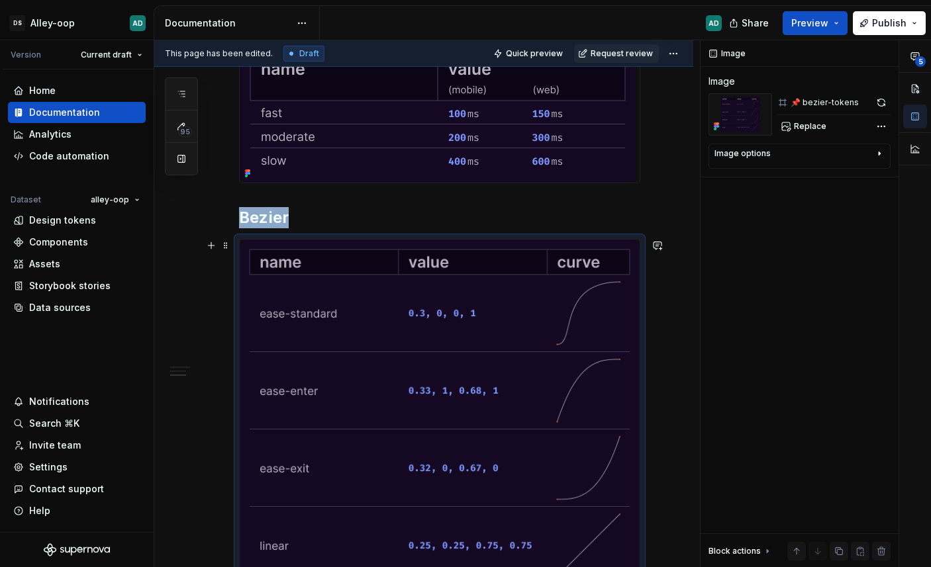
scroll to position [484, 0]
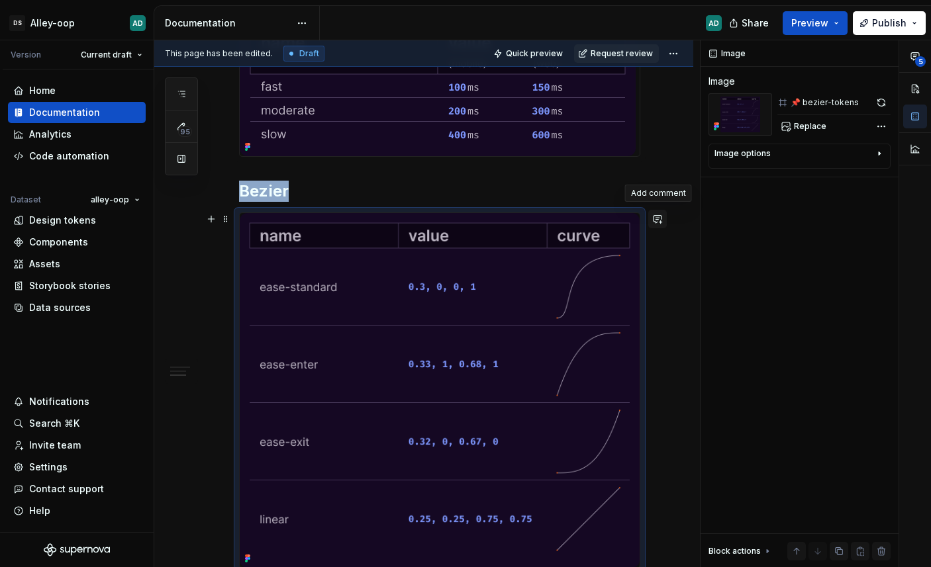
click at [661, 216] on button "button" at bounding box center [657, 219] width 19 height 19
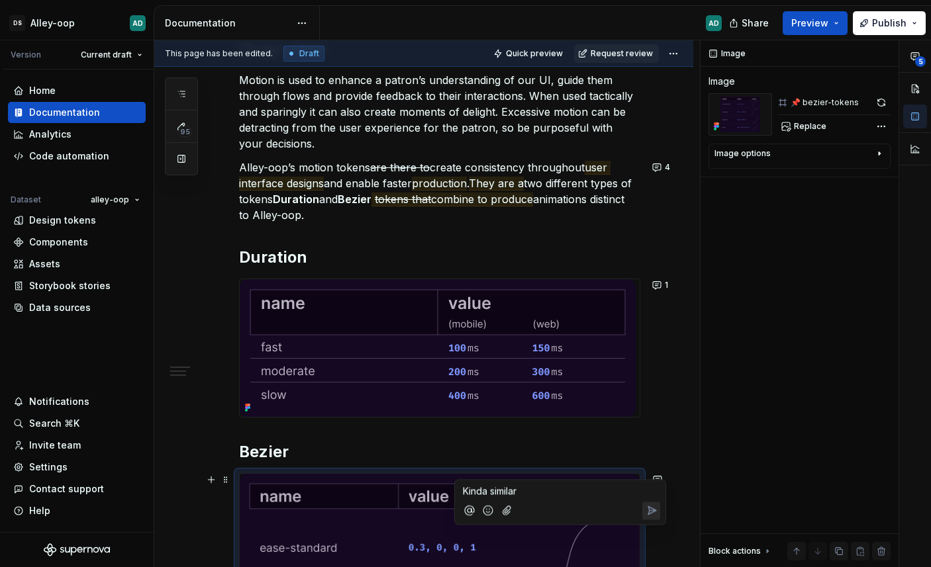
scroll to position [238, 0]
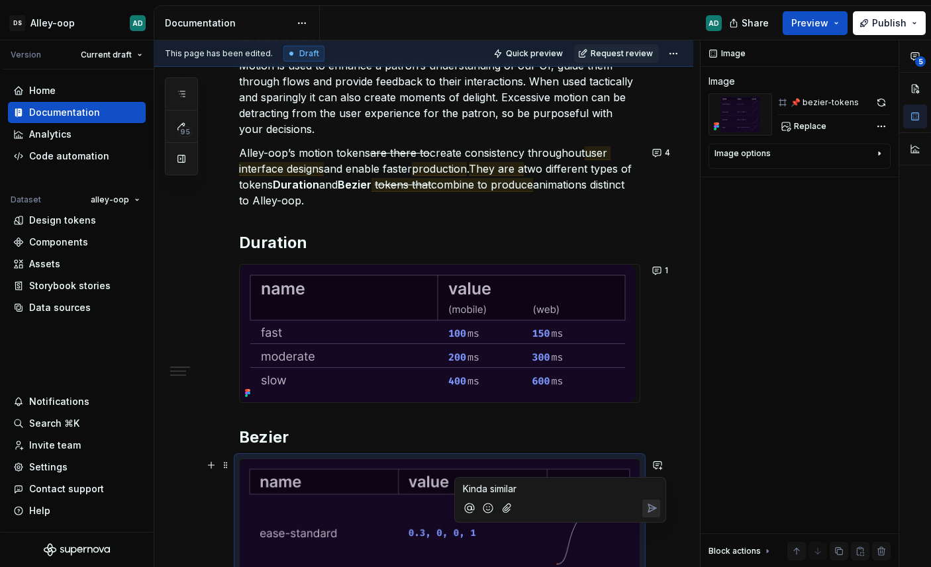
click at [289, 243] on h2 "Duration" at bounding box center [439, 242] width 401 height 21
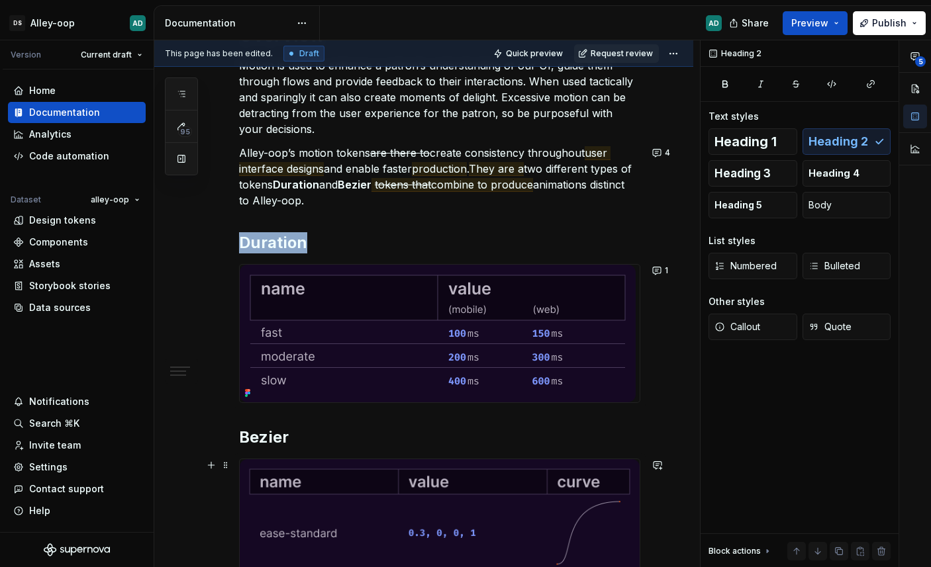
click at [289, 243] on h2 "Duration" at bounding box center [439, 242] width 401 height 21
click at [656, 240] on button "button" at bounding box center [657, 243] width 19 height 19
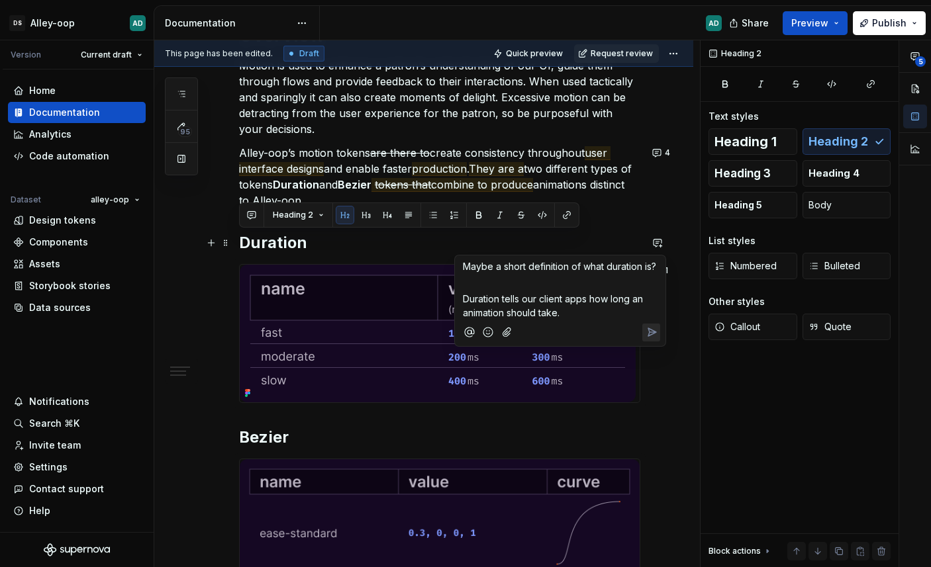
click at [650, 339] on icon "Send" at bounding box center [651, 332] width 13 height 13
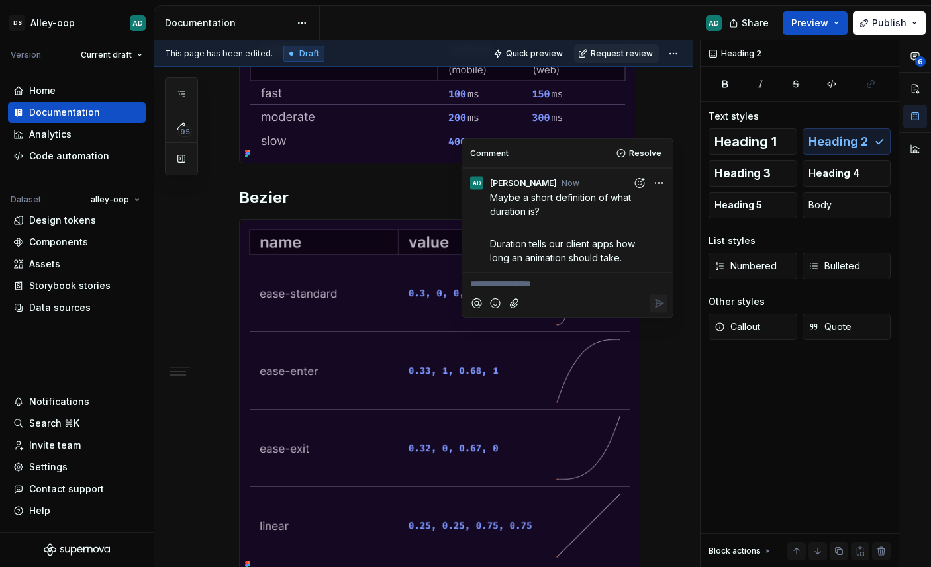
scroll to position [504, 0]
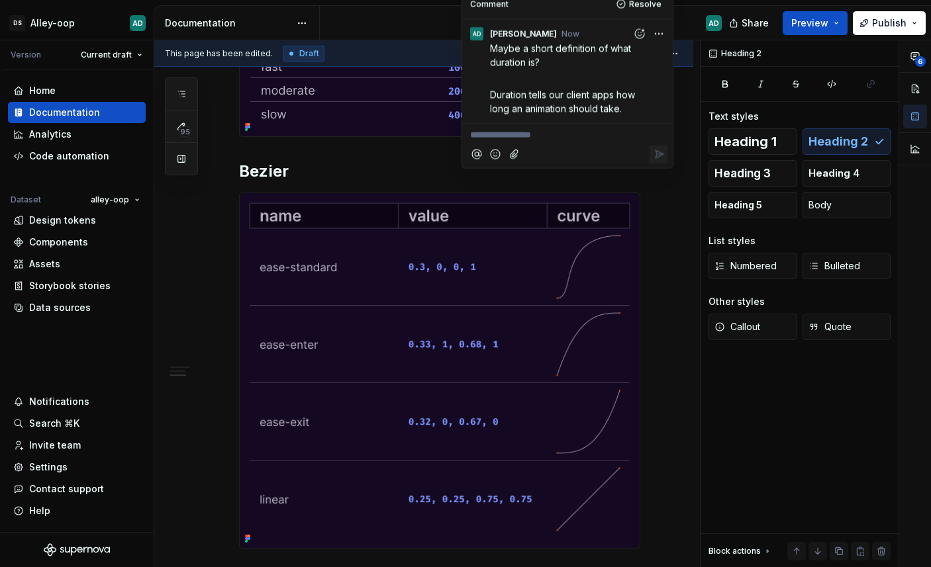
click at [256, 163] on h2 "Bezier" at bounding box center [439, 171] width 401 height 21
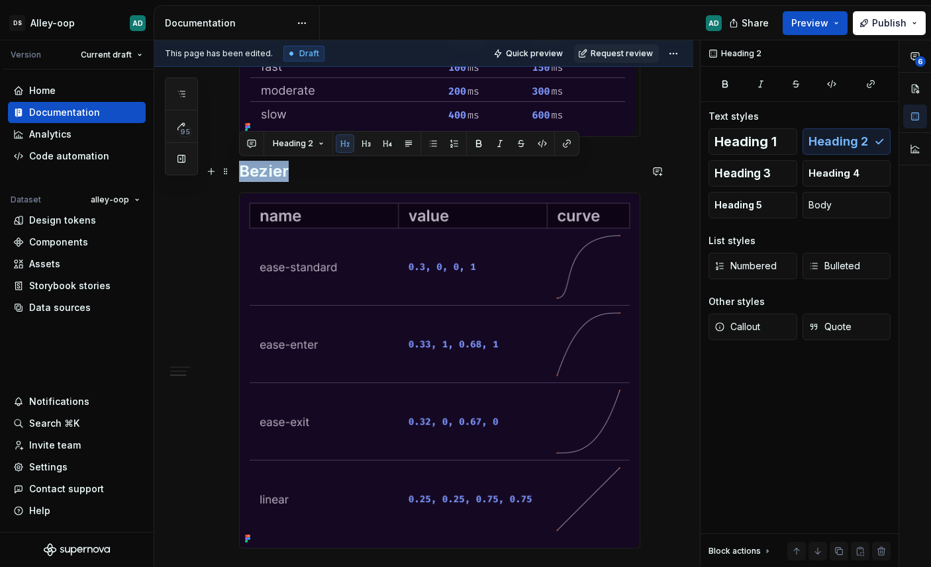
click at [256, 163] on h2 "Bezier" at bounding box center [439, 171] width 401 height 21
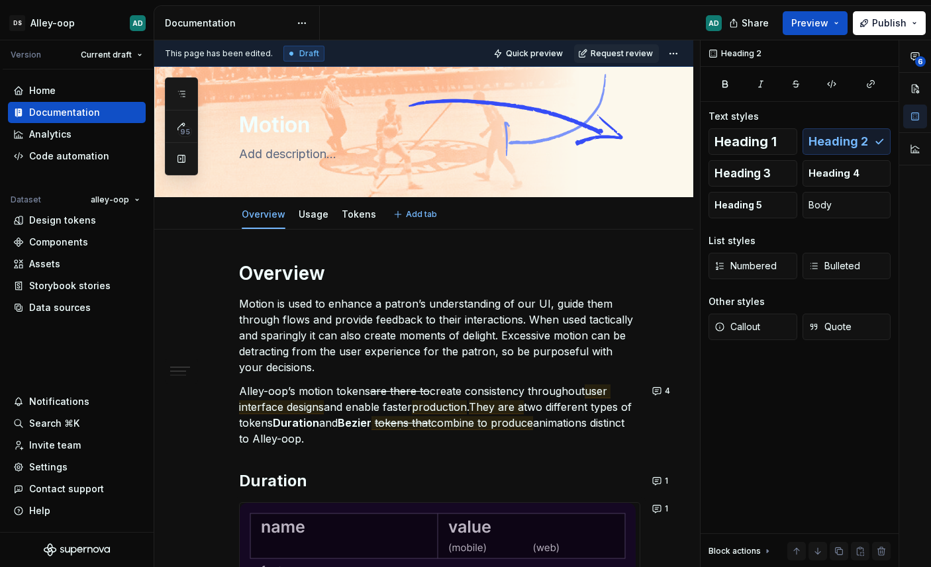
type textarea "*"
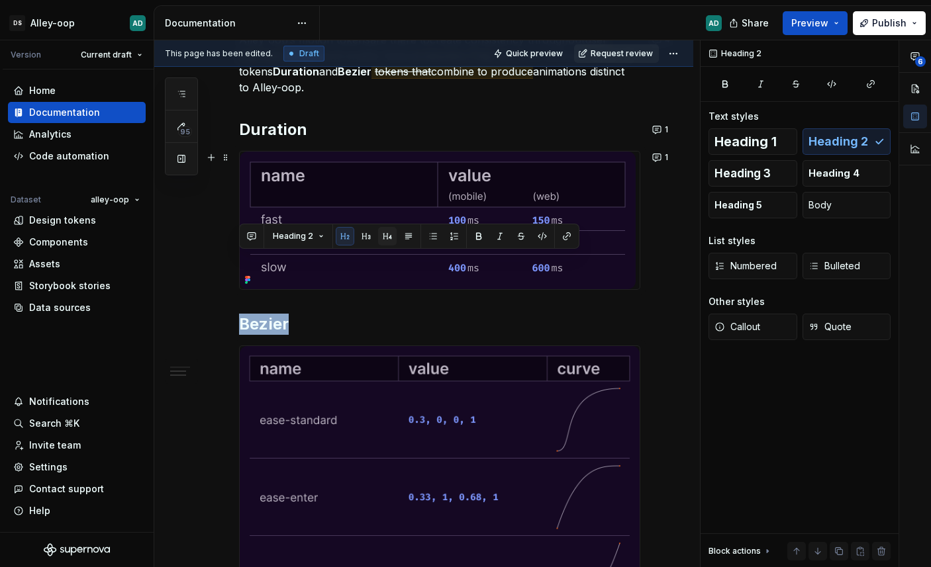
scroll to position [412, 0]
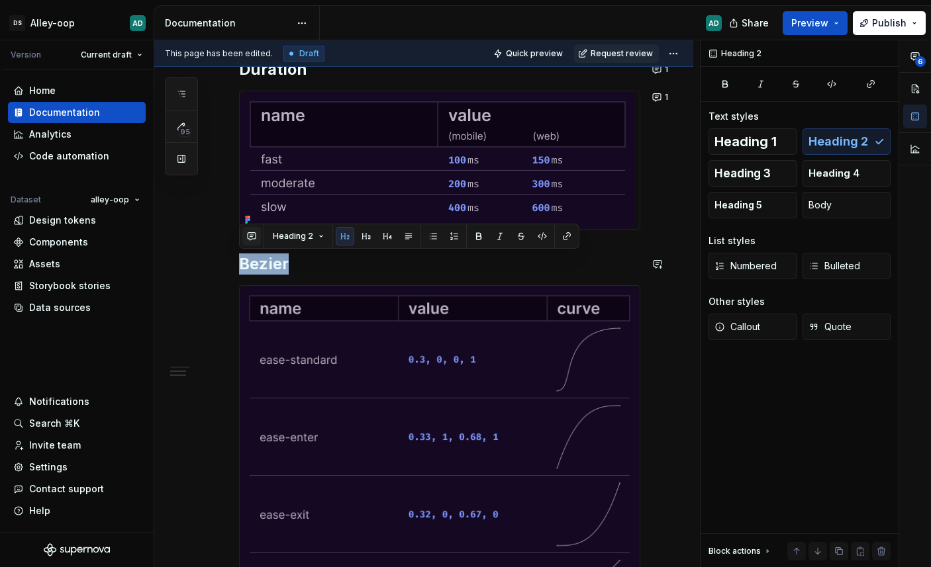
click at [254, 240] on button "button" at bounding box center [251, 236] width 19 height 19
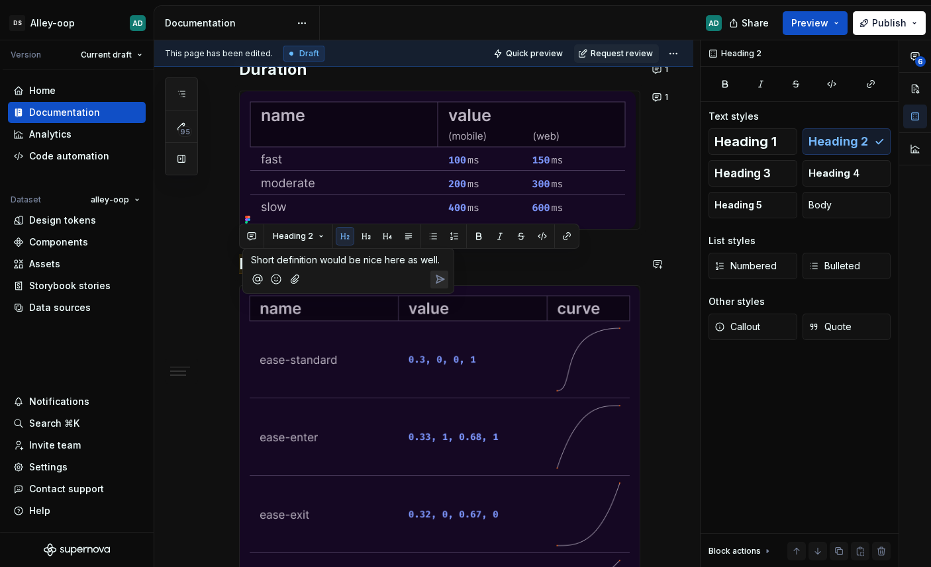
click at [446, 277] on button "Send" at bounding box center [439, 280] width 18 height 18
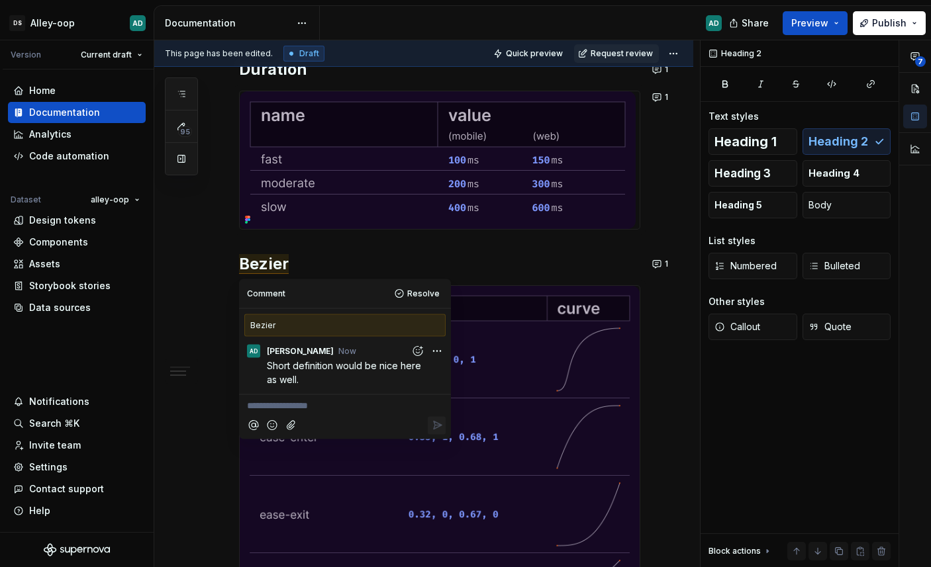
click at [629, 347] on img at bounding box center [440, 463] width 400 height 355
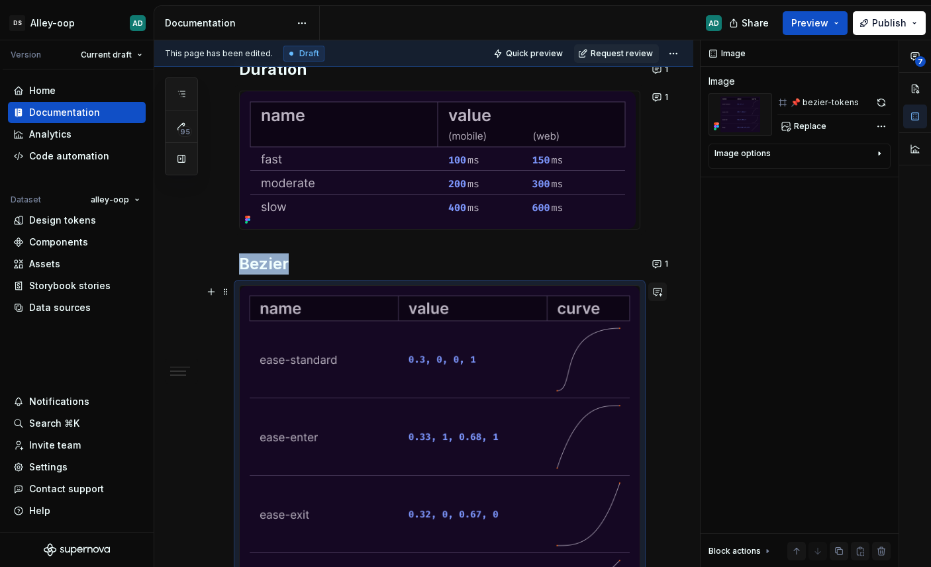
click at [659, 287] on button "button" at bounding box center [657, 292] width 19 height 19
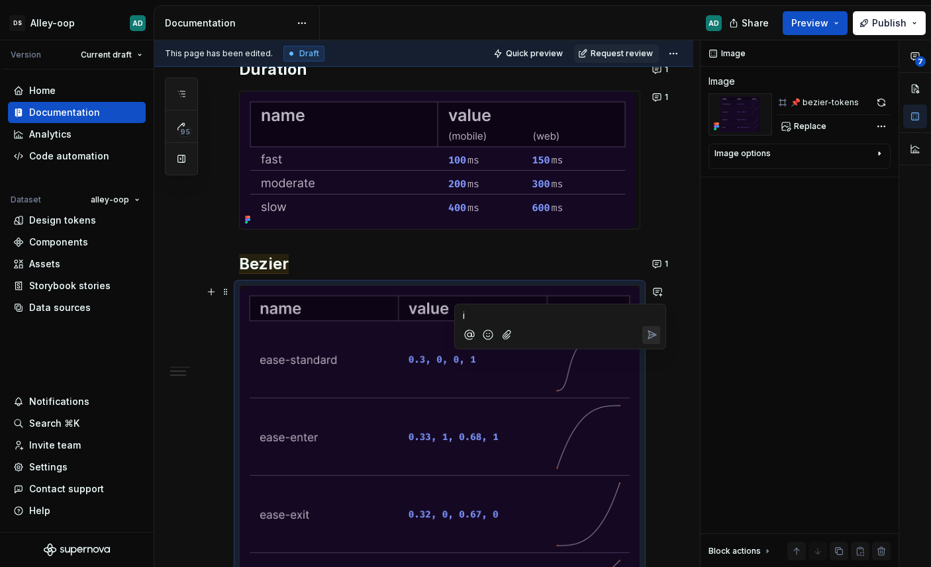
type textarea "*"
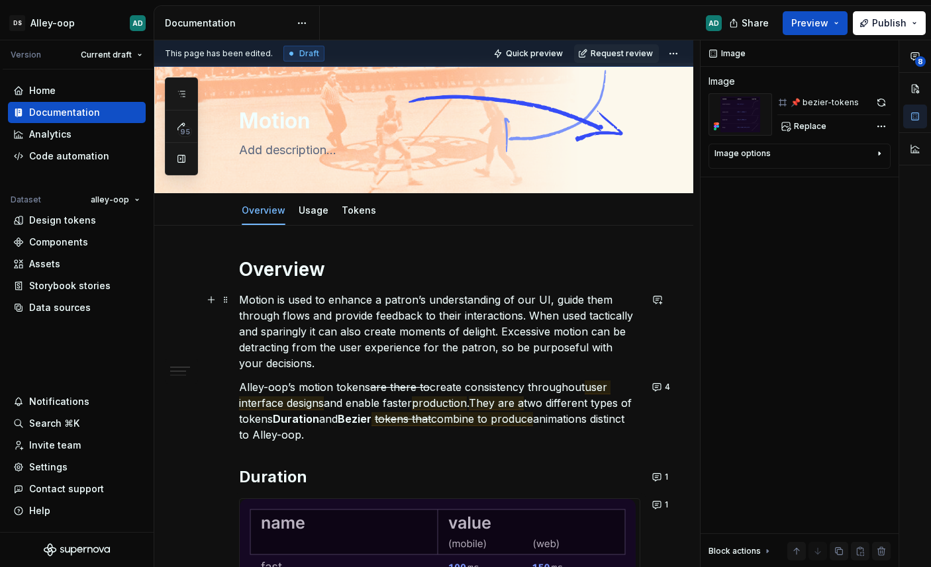
scroll to position [0, 0]
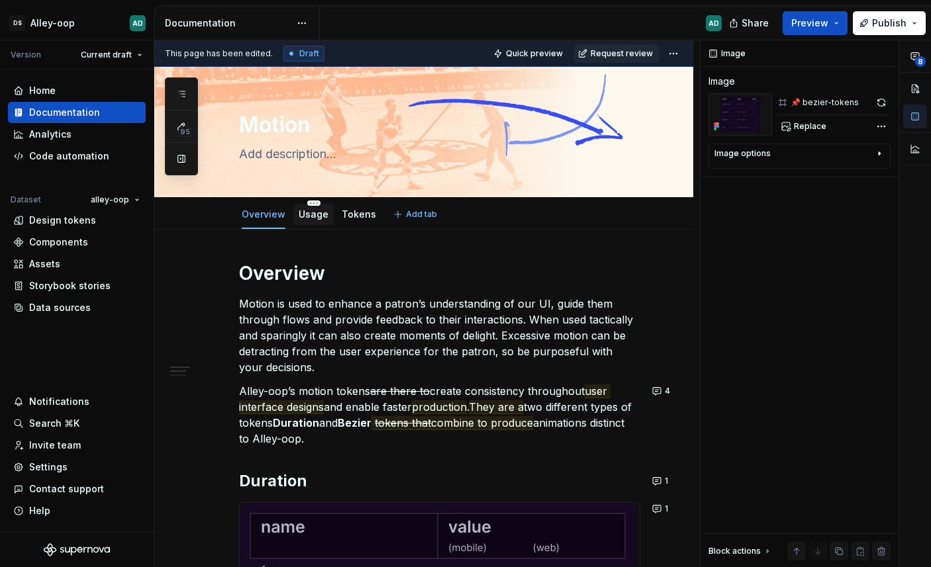
click at [310, 217] on link "Usage" at bounding box center [313, 213] width 30 height 11
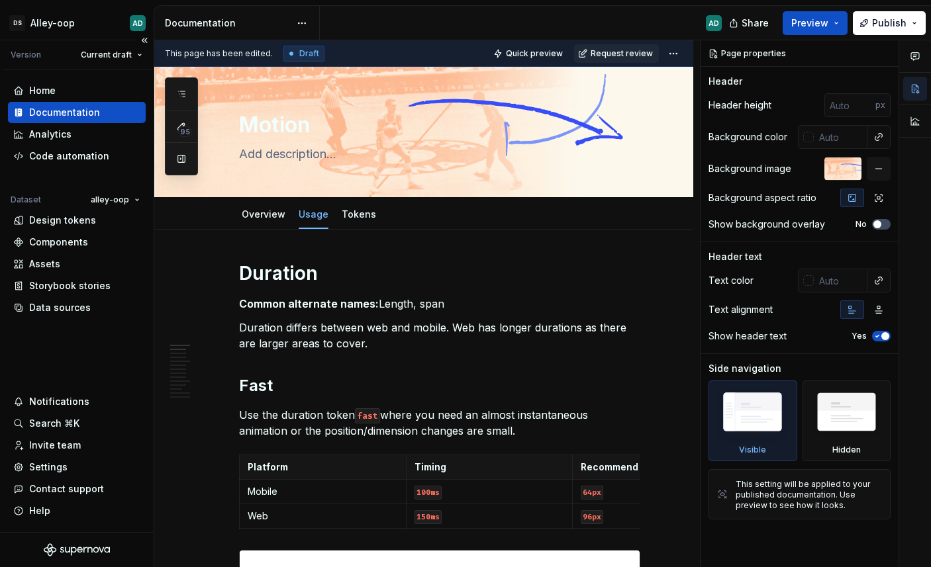
type textarea "*"
